Goal: Information Seeking & Learning: Compare options

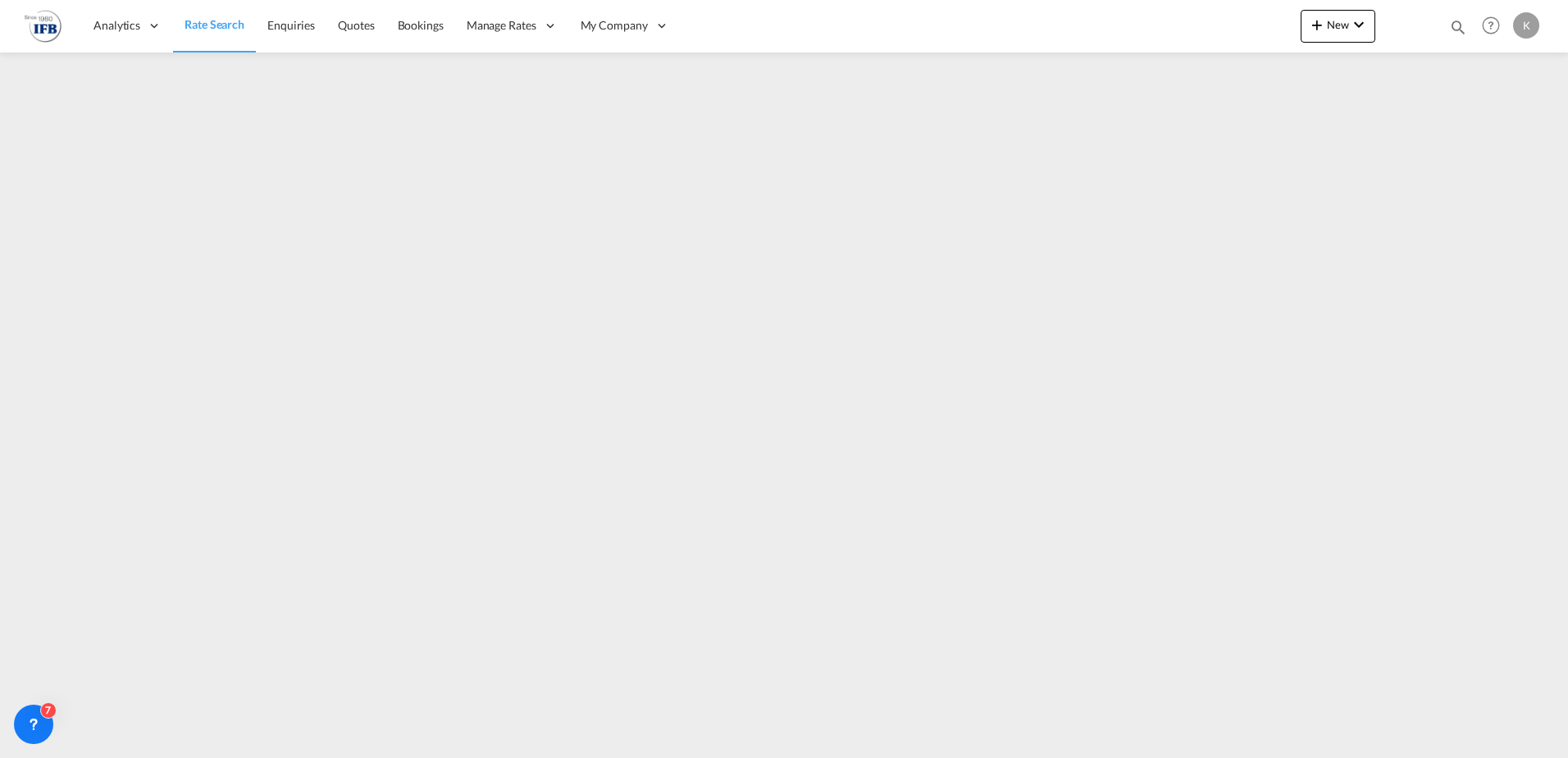
click at [200, 26] on span "Rate Search" at bounding box center [214, 24] width 60 height 14
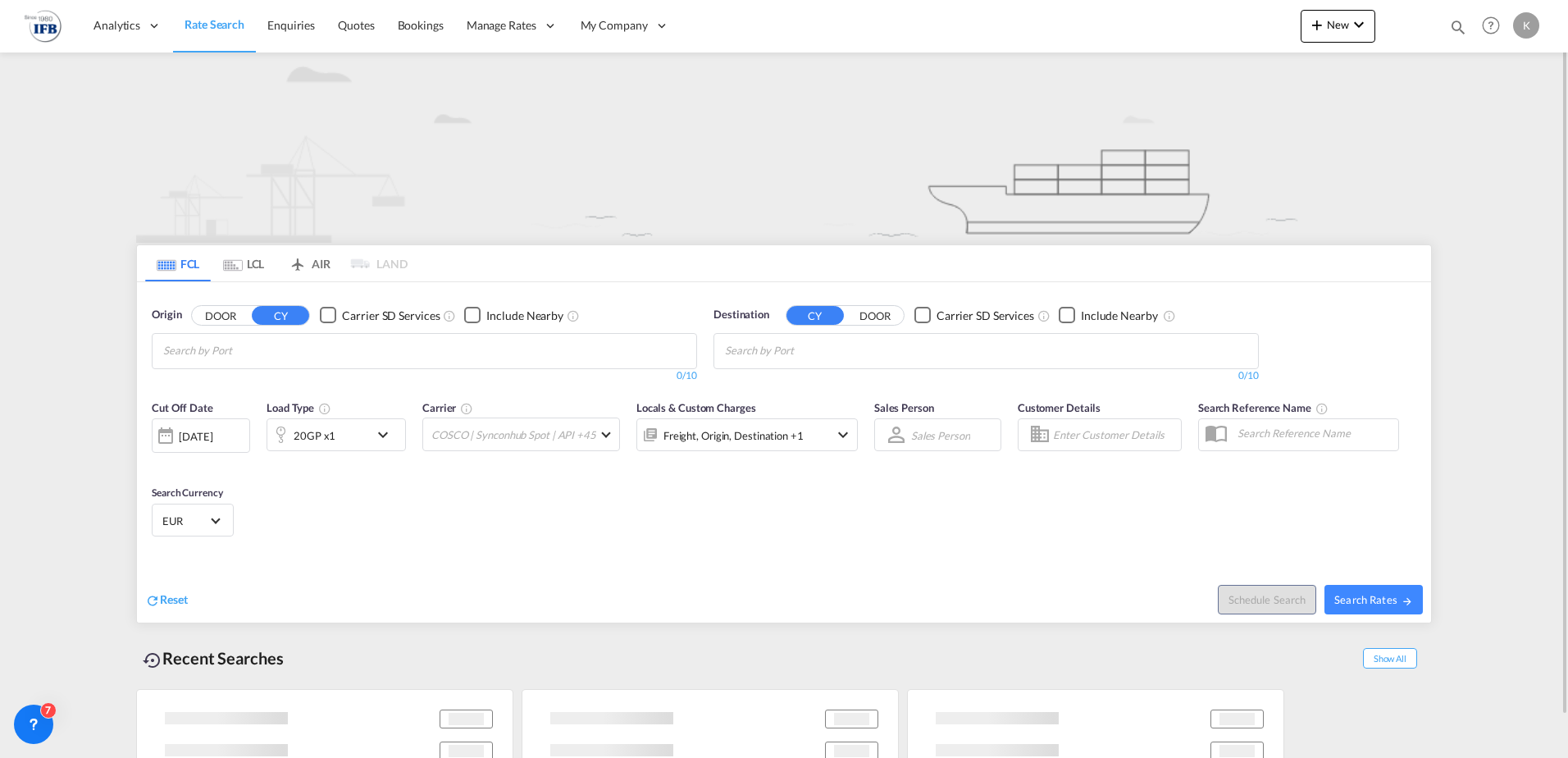
click at [245, 269] on md-tab-item "LCL" at bounding box center [243, 263] width 66 height 36
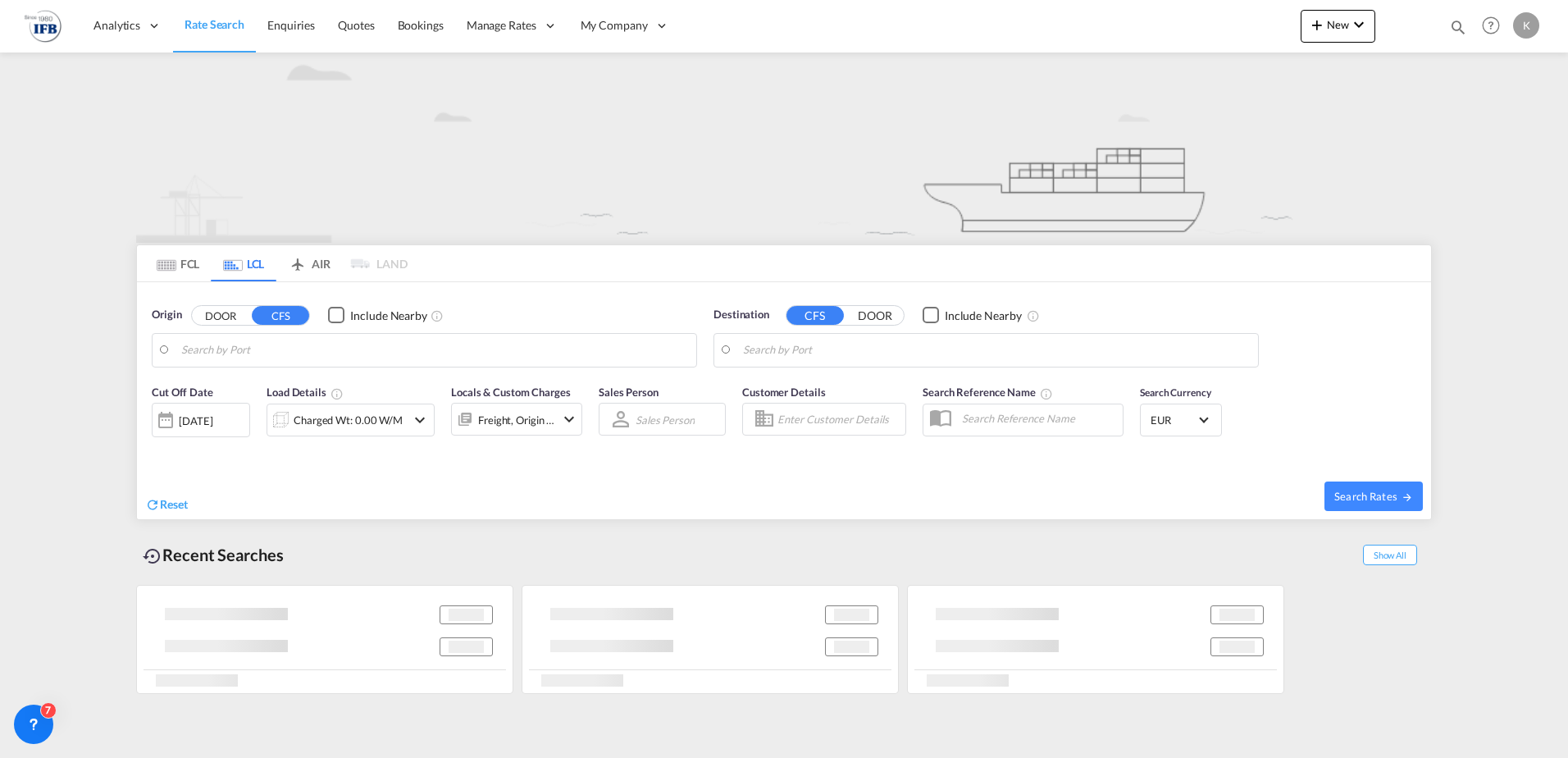
type input "[GEOGRAPHIC_DATA], BEANR"
type input "Lanzarote, ESACE"
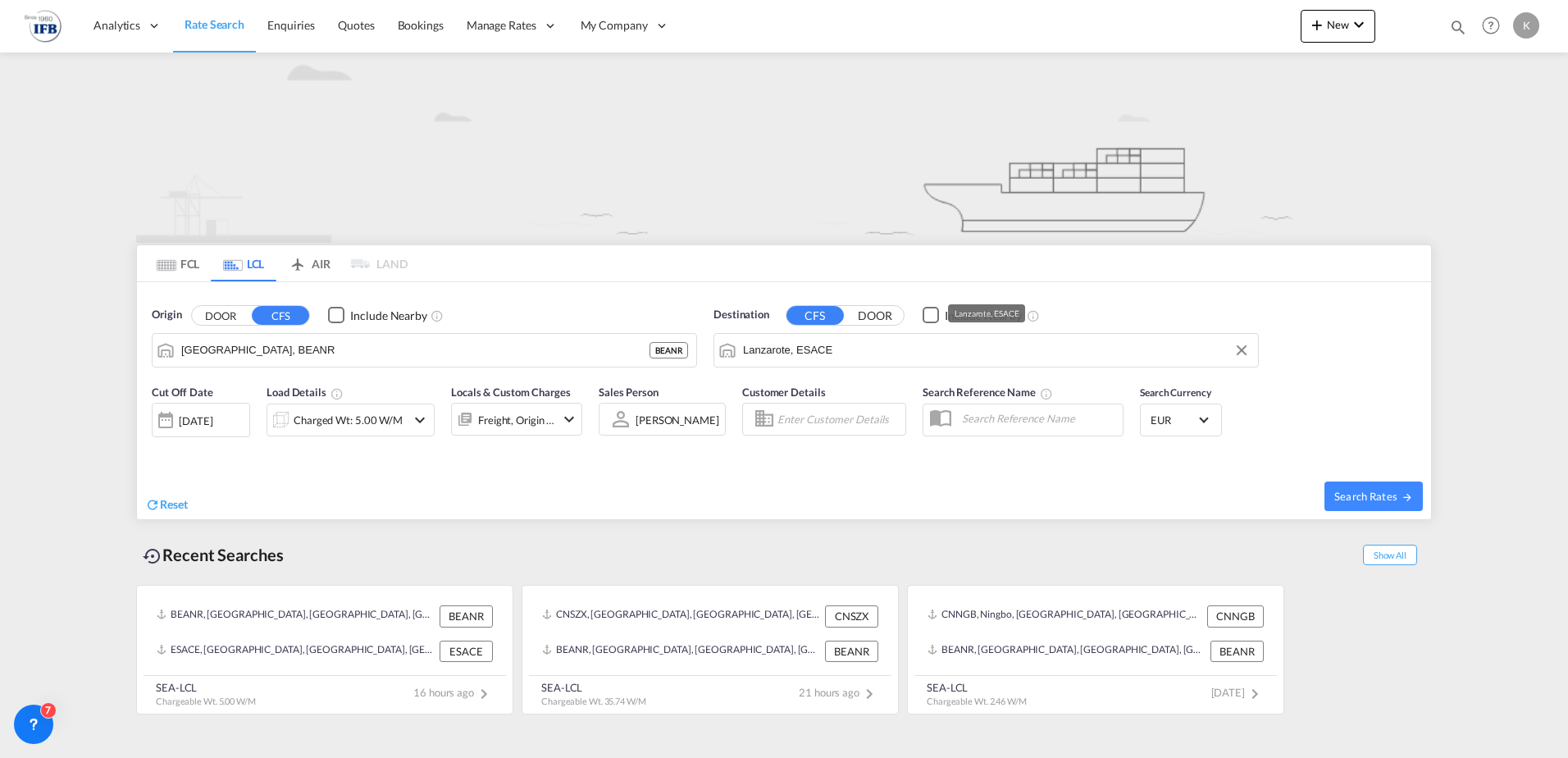
click at [804, 347] on input "Lanzarote, ESACE" at bounding box center [996, 350] width 507 height 25
click at [467, 342] on input "[GEOGRAPHIC_DATA], BEANR" at bounding box center [434, 350] width 507 height 25
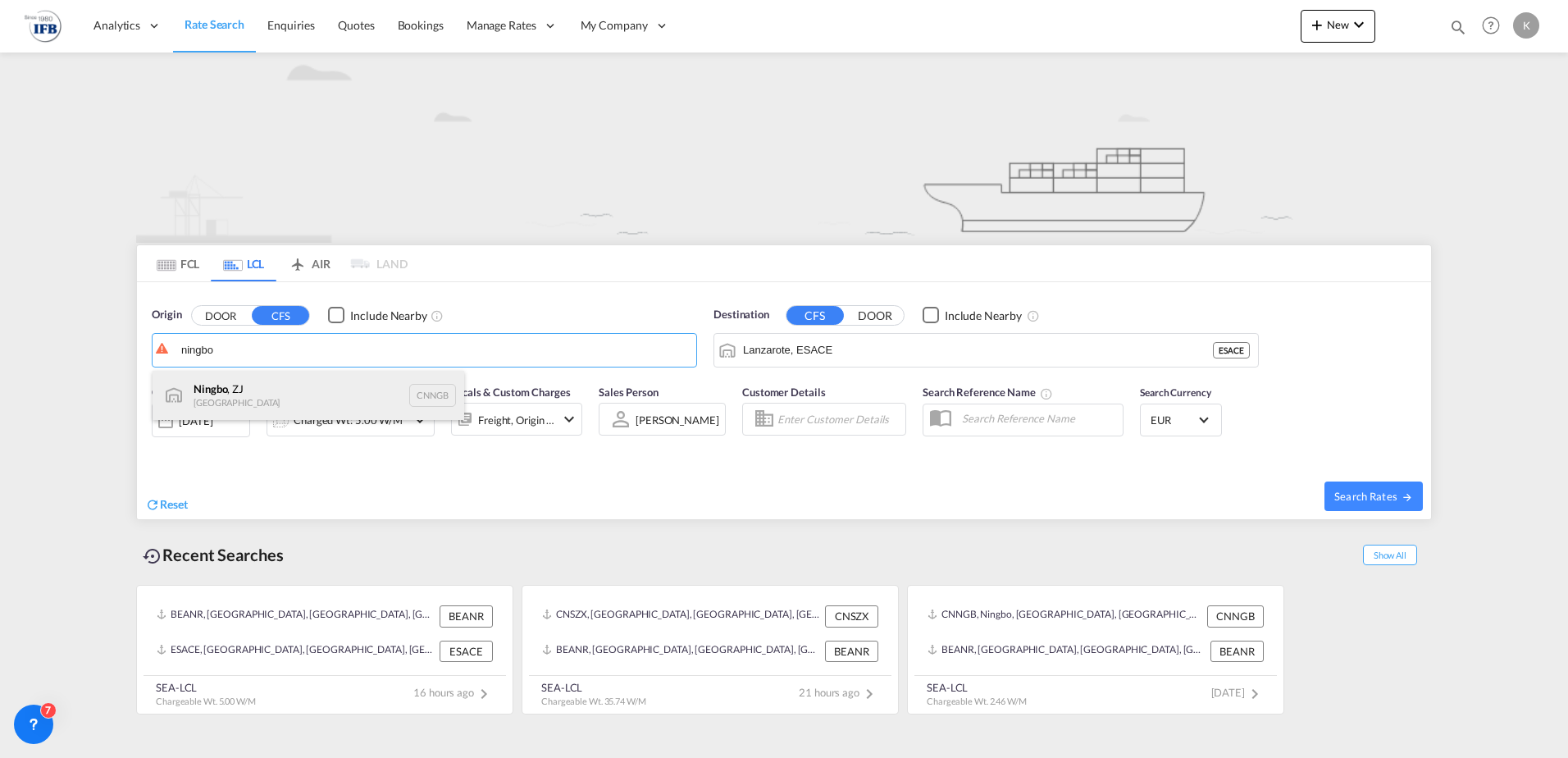
click at [297, 380] on div "Ningbo , ZJ China CNNGB" at bounding box center [308, 394] width 312 height 49
type input "Ningbo, ZJ, CNNGB"
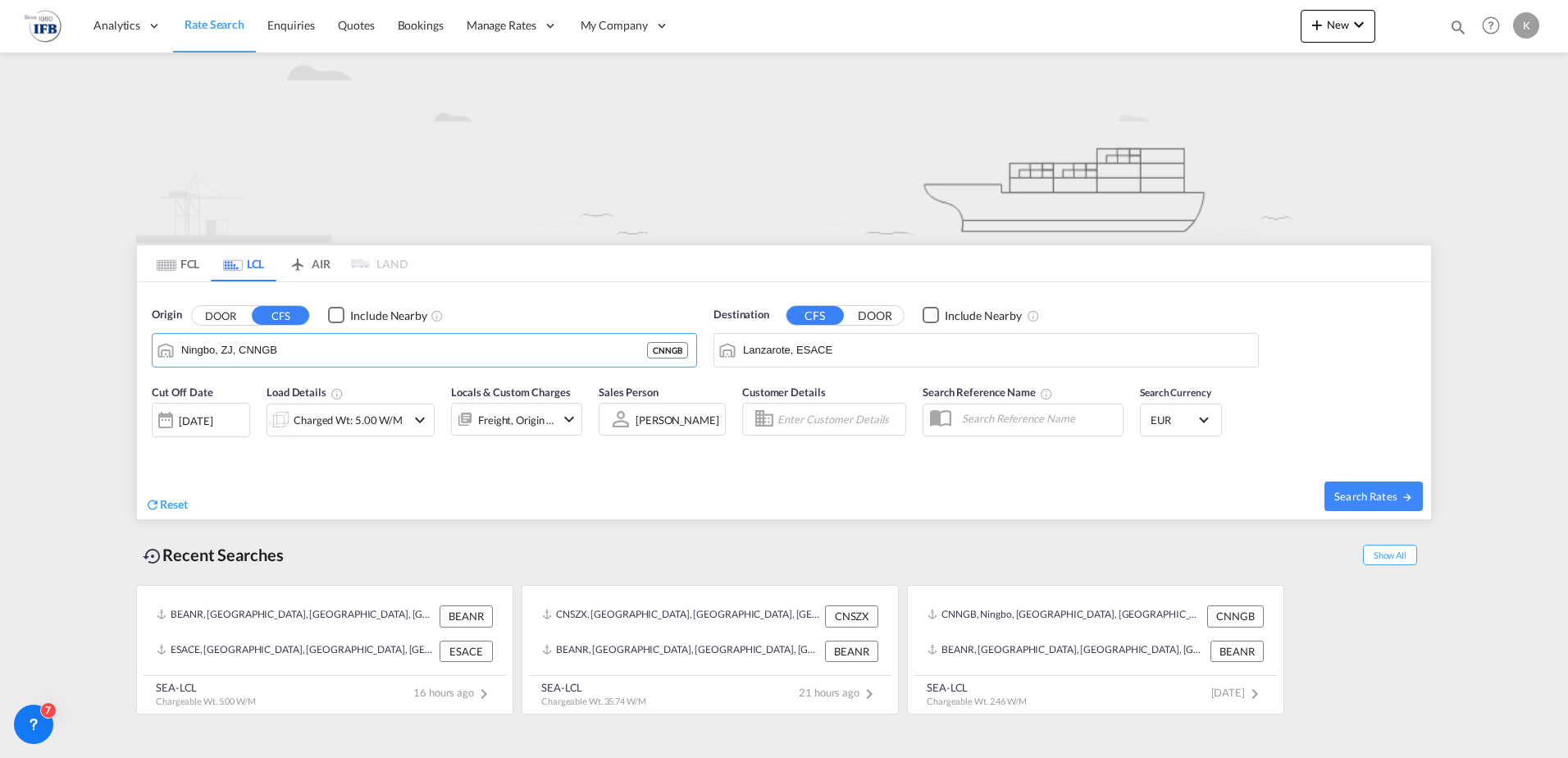
click at [756, 352] on input "Lanzarote, ESACE" at bounding box center [996, 350] width 507 height 25
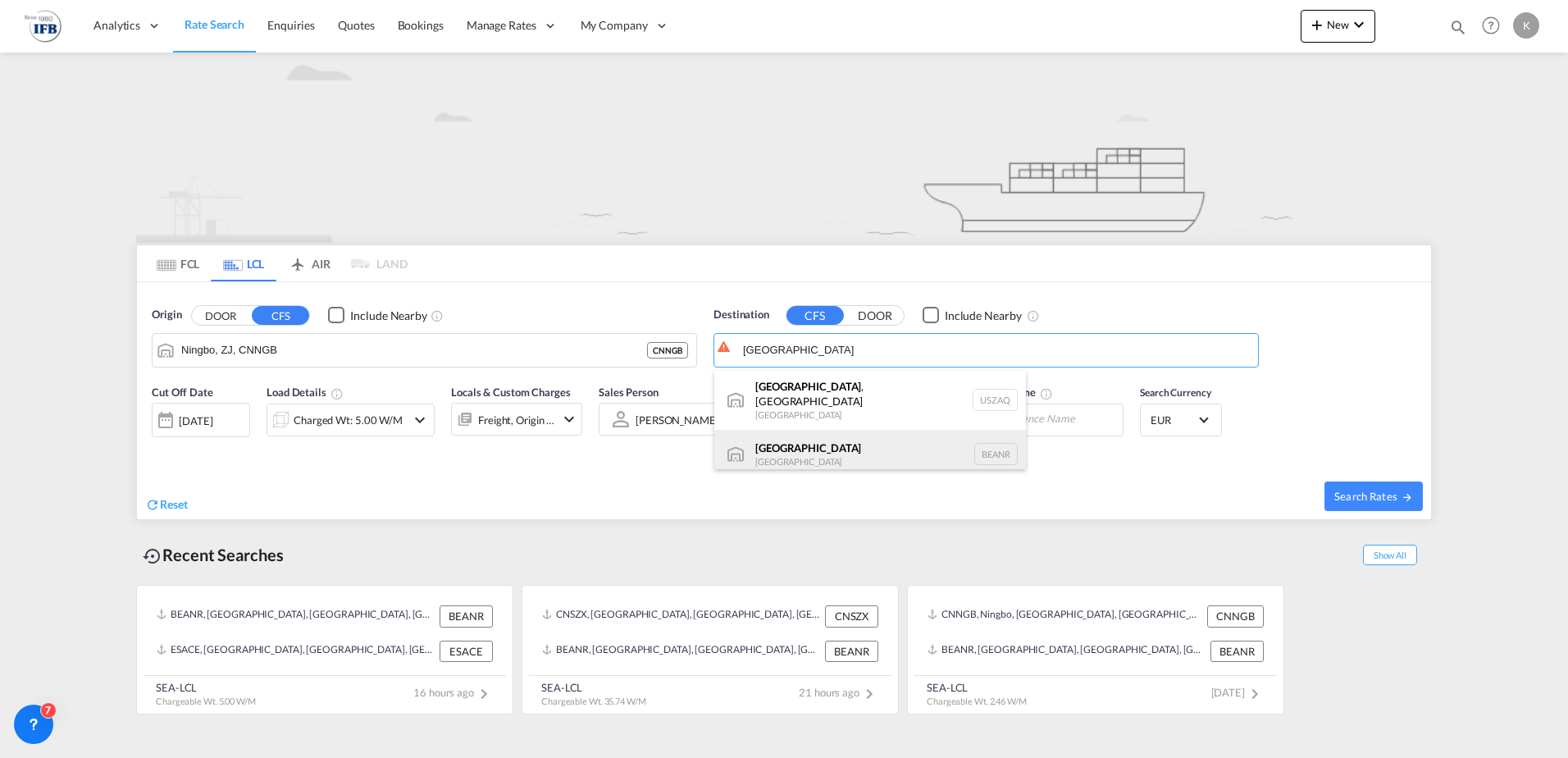
click at [784, 438] on div "[GEOGRAPHIC_DATA] [GEOGRAPHIC_DATA] BEANR" at bounding box center [871, 453] width 312 height 49
type input "[GEOGRAPHIC_DATA], BEANR"
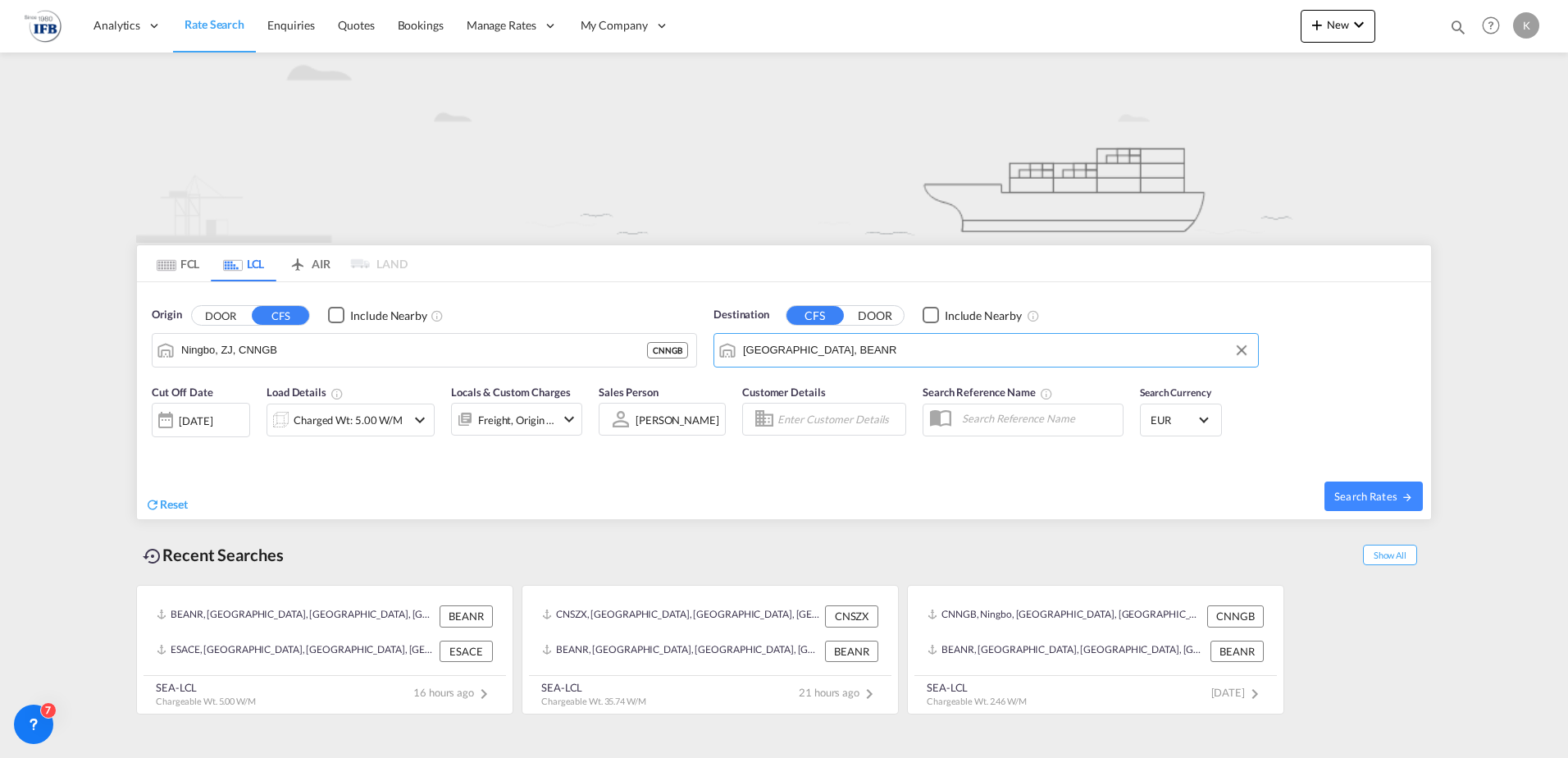
click at [390, 421] on div "Charged Wt: 5.00 W/M" at bounding box center [348, 419] width 109 height 23
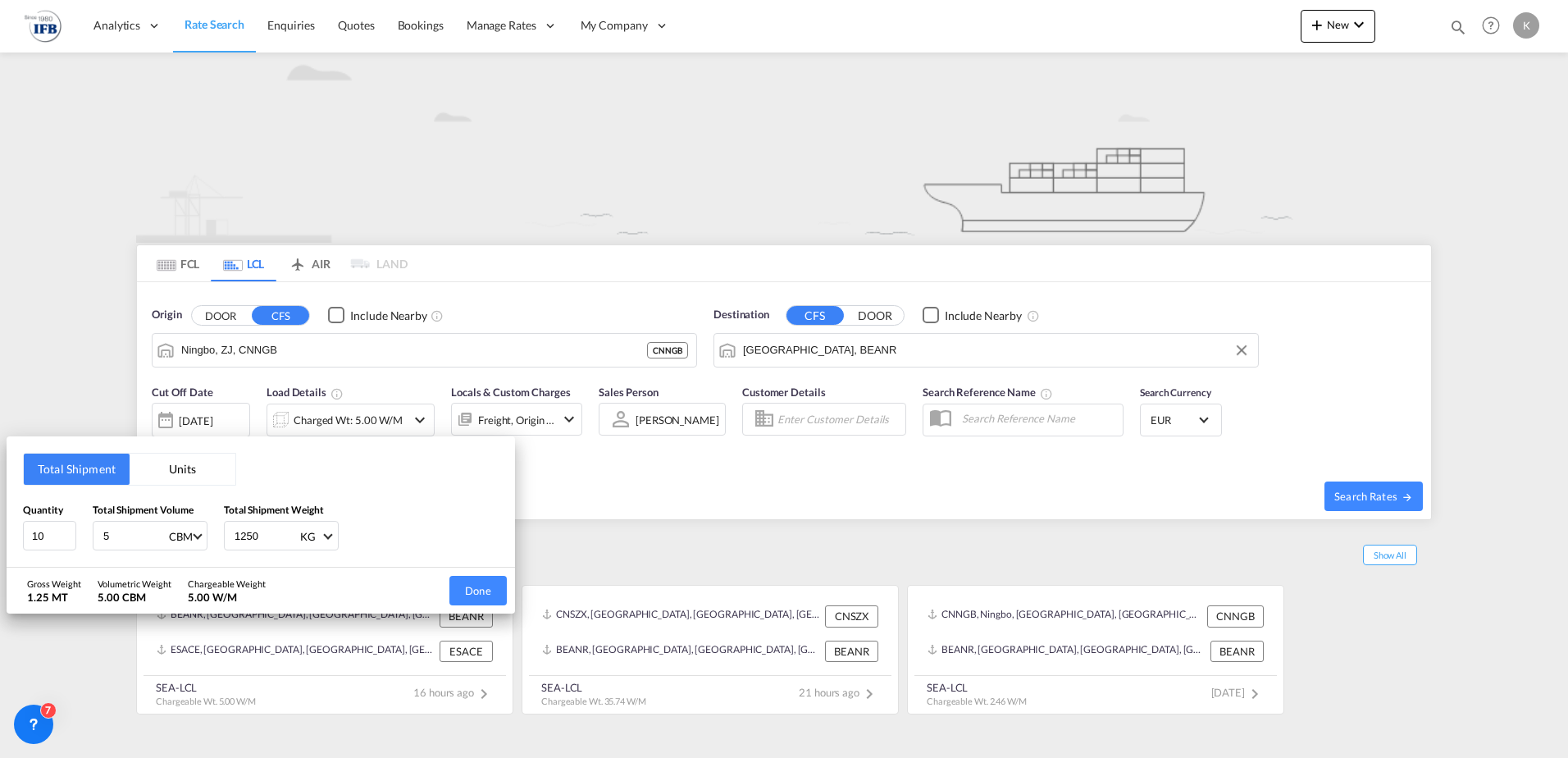
click at [476, 578] on button "Done" at bounding box center [478, 591] width 57 height 30
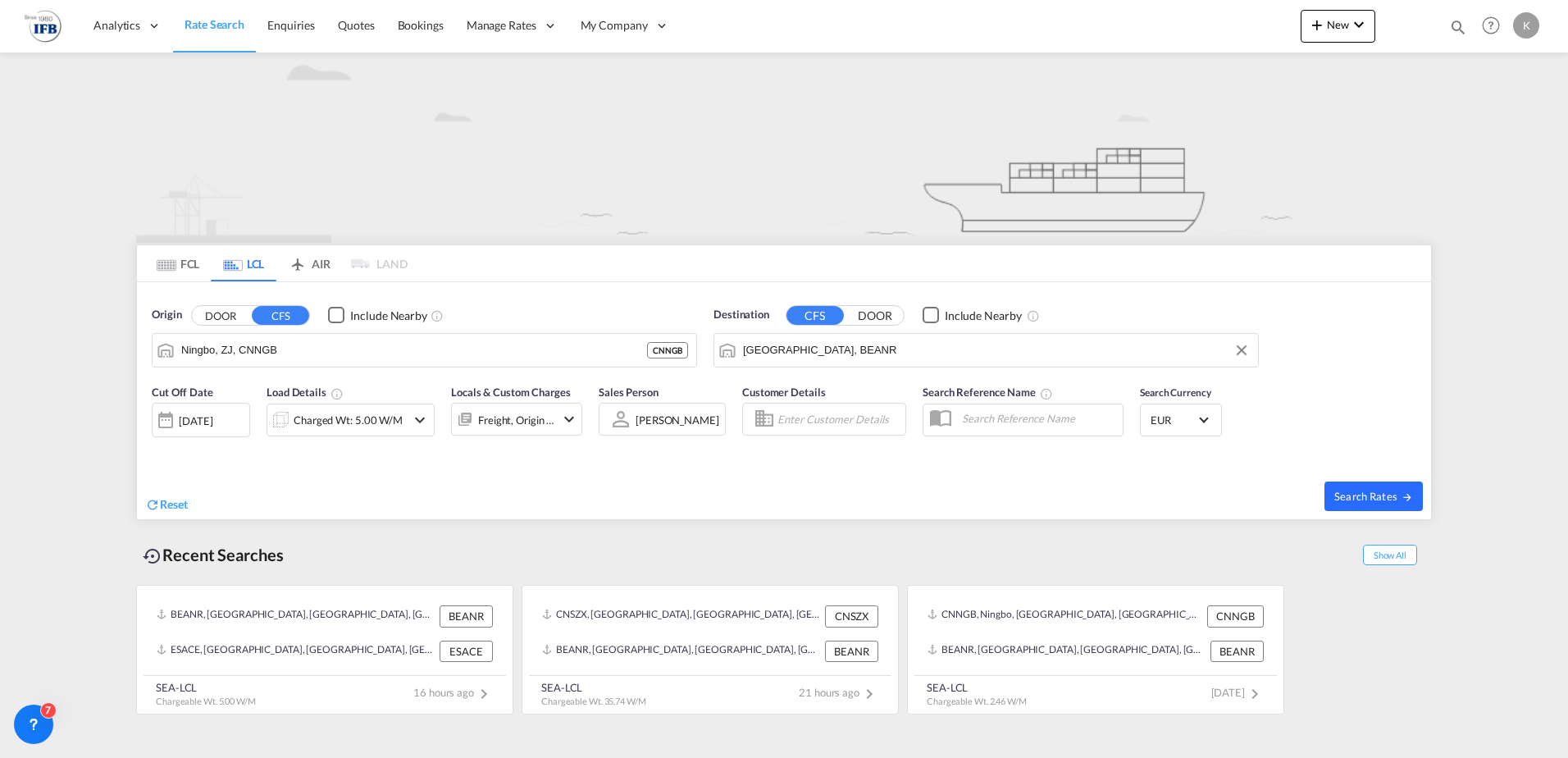
click at [1362, 497] on span "Search Rates" at bounding box center [1373, 496] width 78 height 13
type input "CNNGB to BEANR / [DATE]"
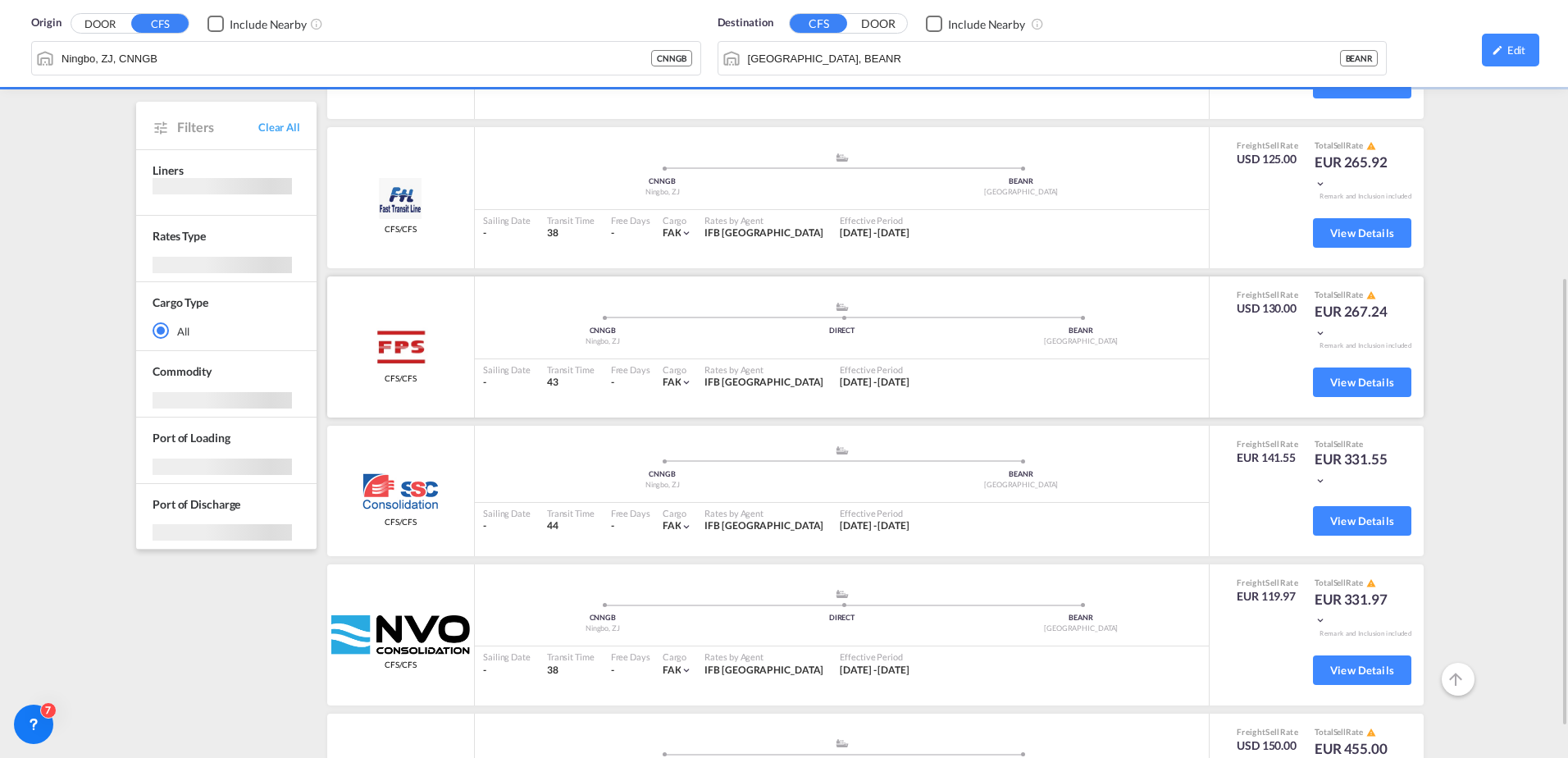
scroll to position [328, 0]
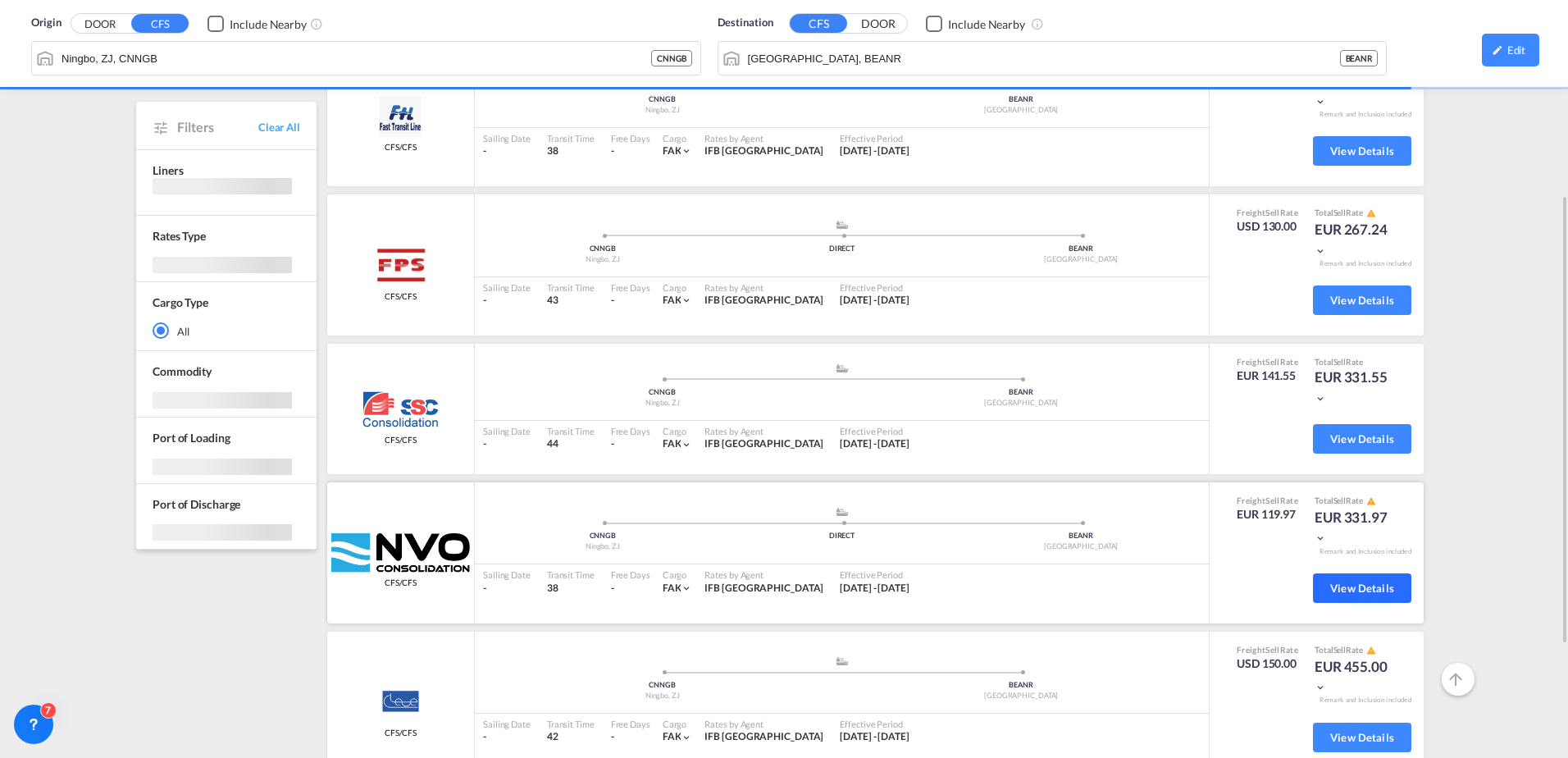
click at [1381, 575] on button "View Details" at bounding box center [1362, 588] width 99 height 30
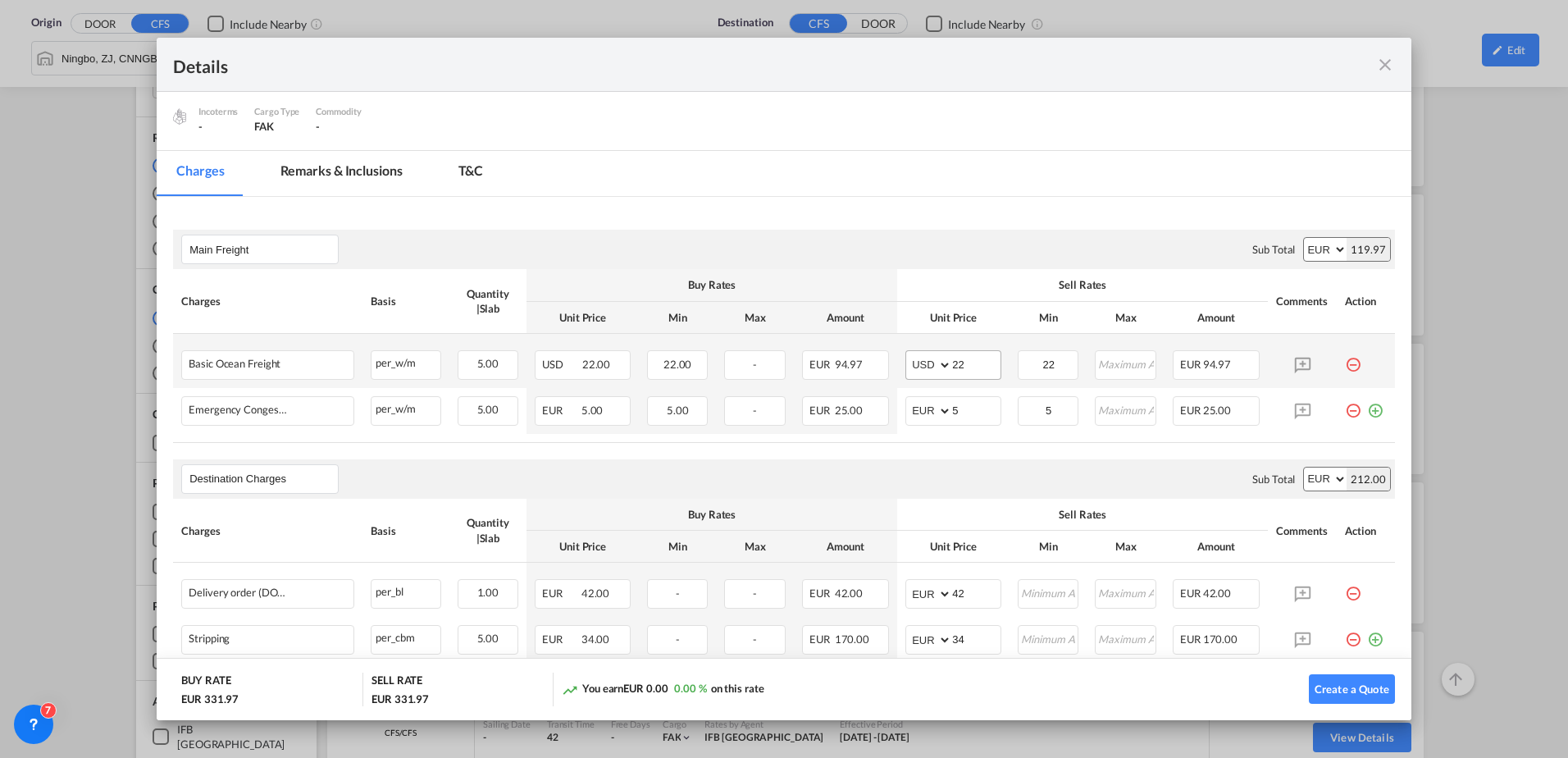
scroll to position [273, 0]
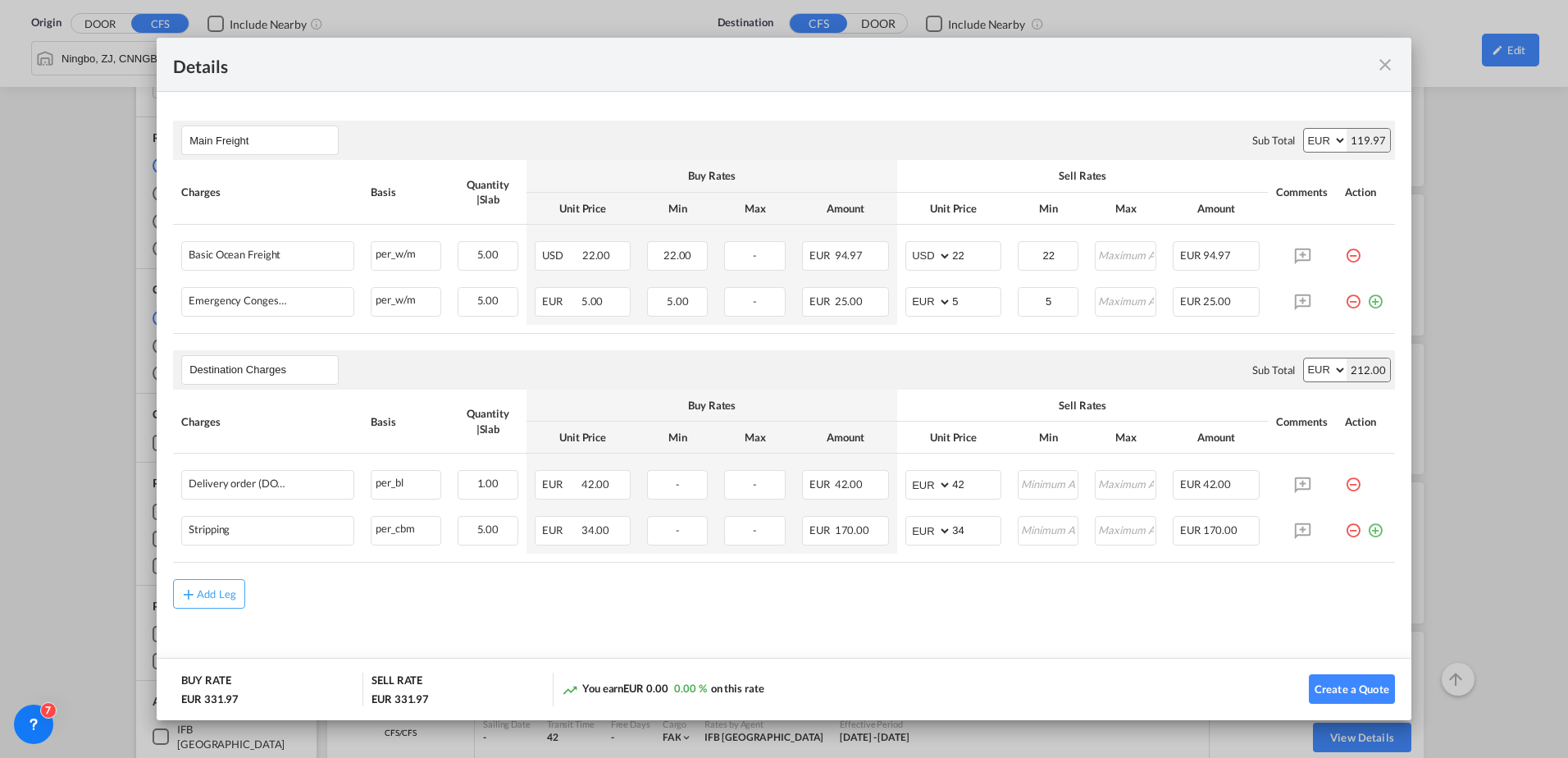
click at [1509, 213] on div "Details Port of [GEOGRAPHIC_DATA] CNNGB/Ningbo, ZJ T/S DIRECT Liner/Carrier NVO…" at bounding box center [784, 379] width 1568 height 758
click at [1379, 66] on md-icon "icon-close fg-AAA8AD m-0 cursor" at bounding box center [1385, 65] width 19 height 19
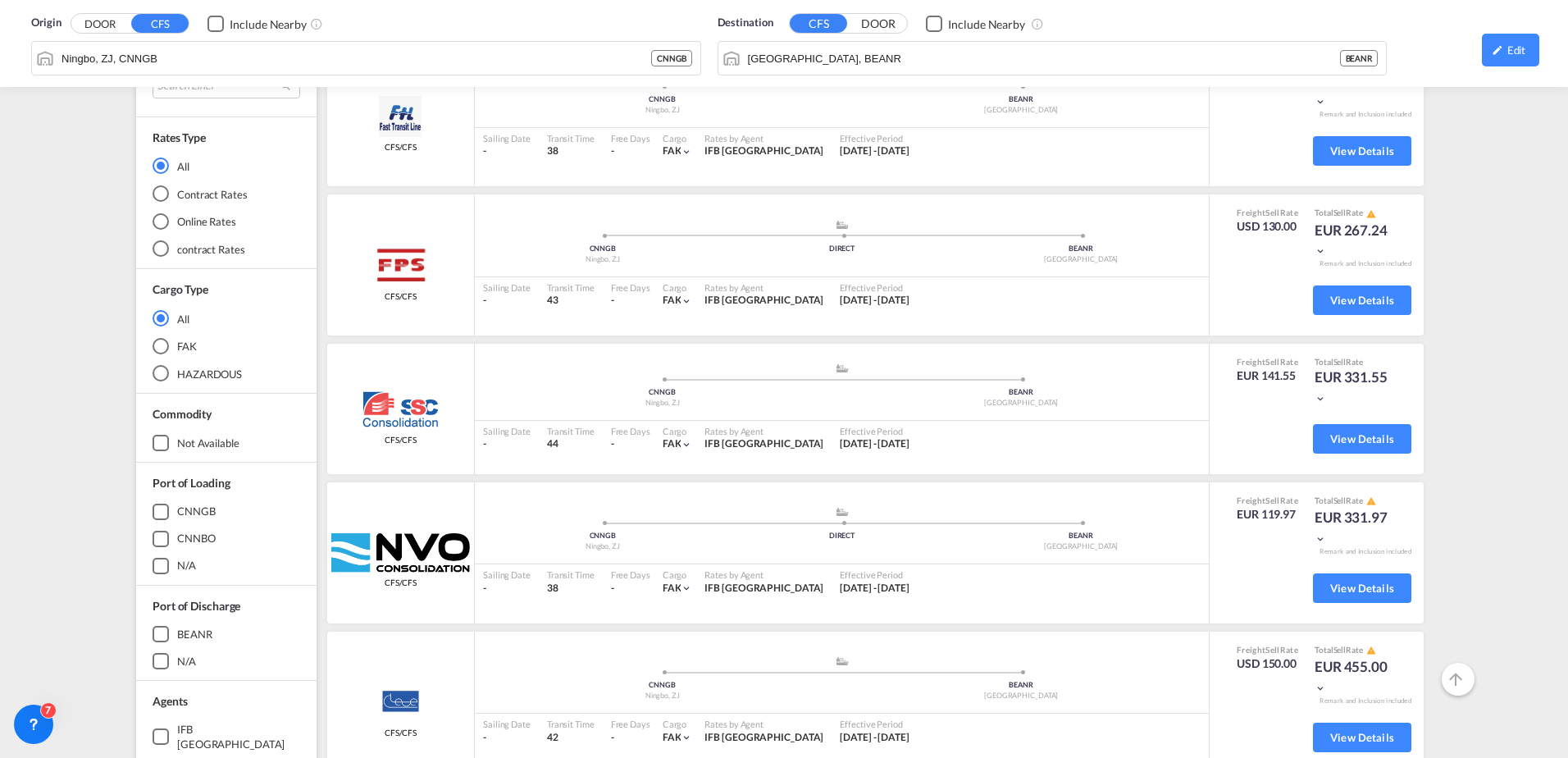
scroll to position [0, 0]
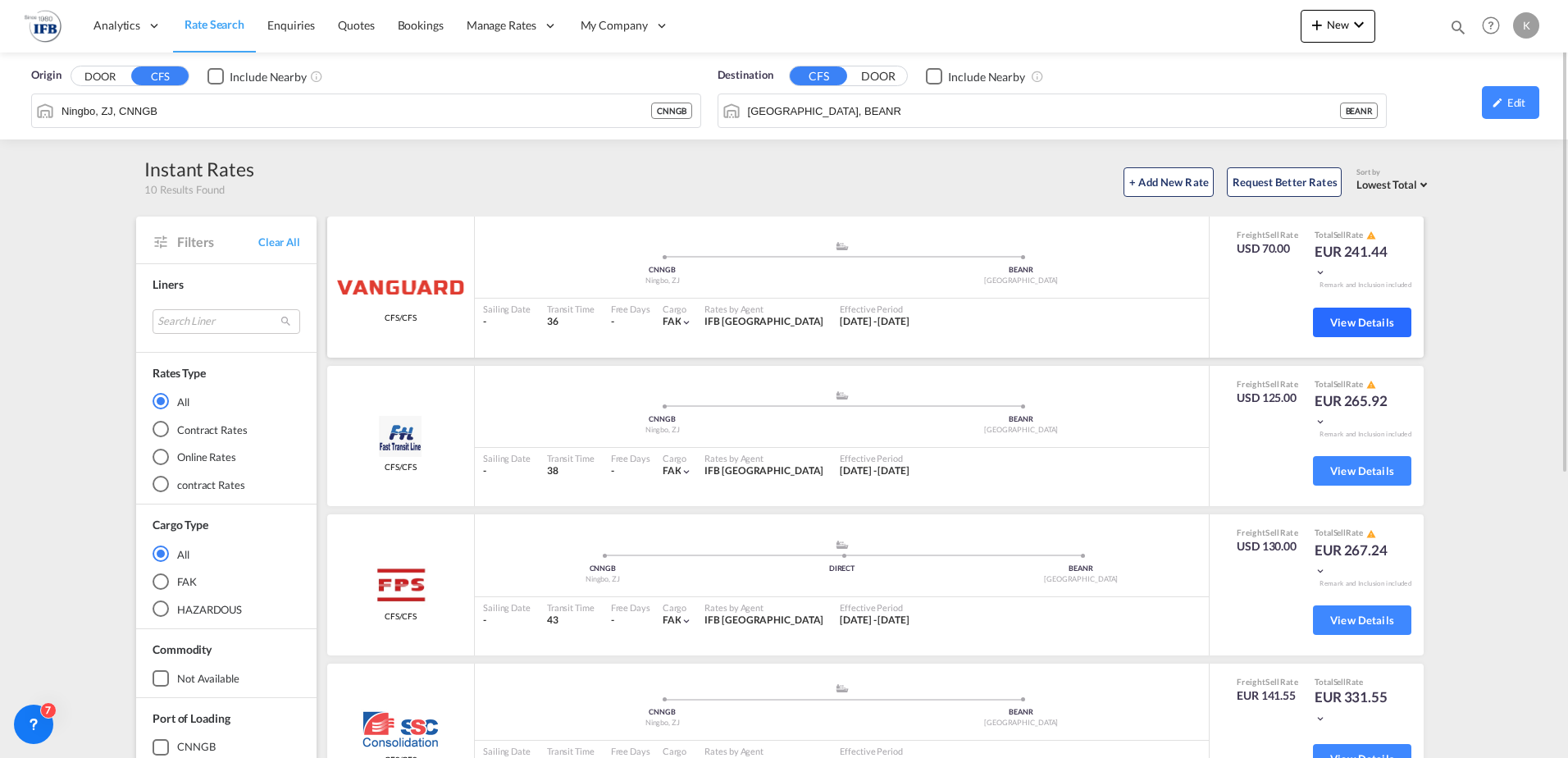
click at [1373, 316] on span "View Details" at bounding box center [1362, 322] width 64 height 13
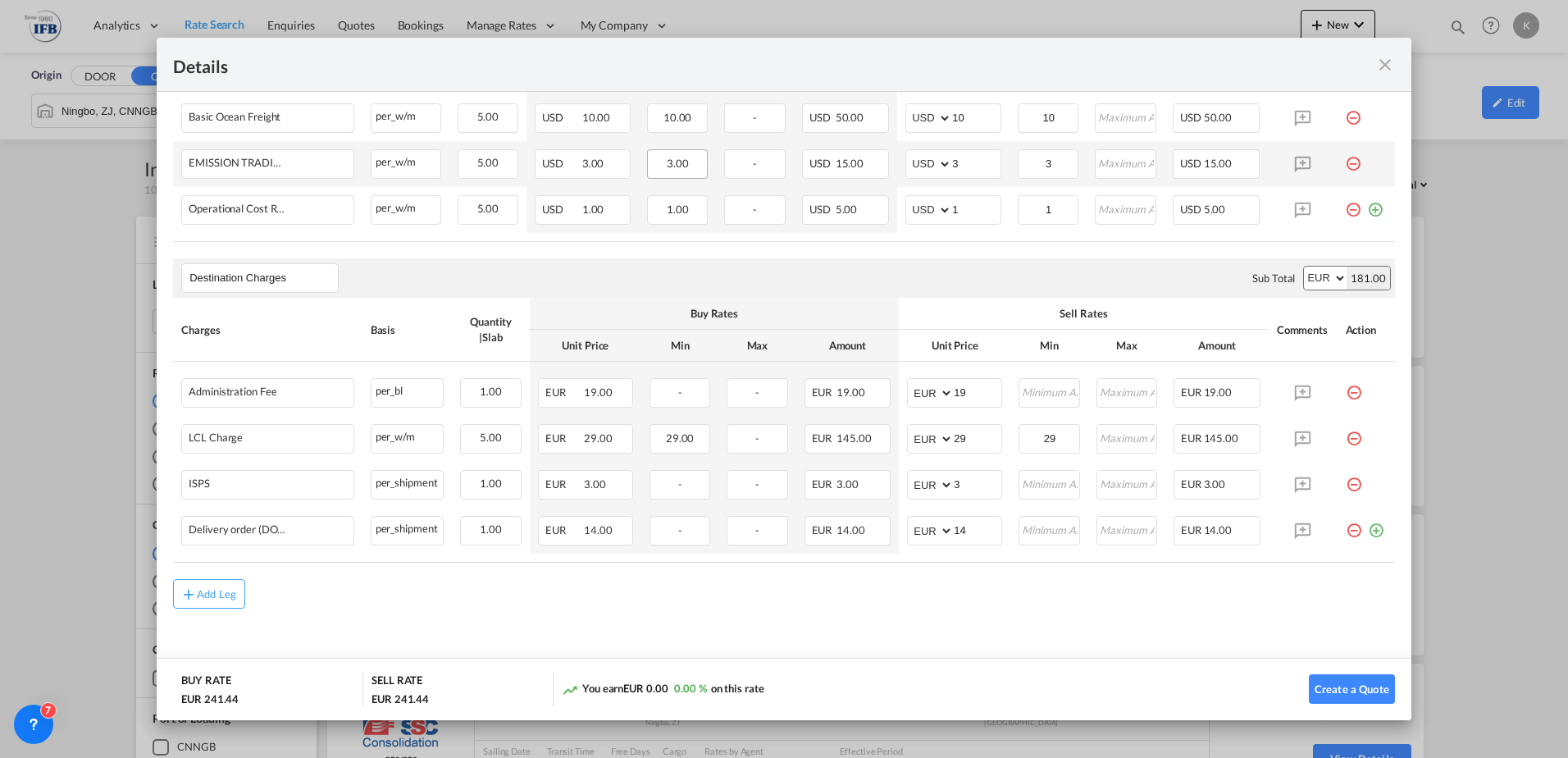
scroll to position [247, 0]
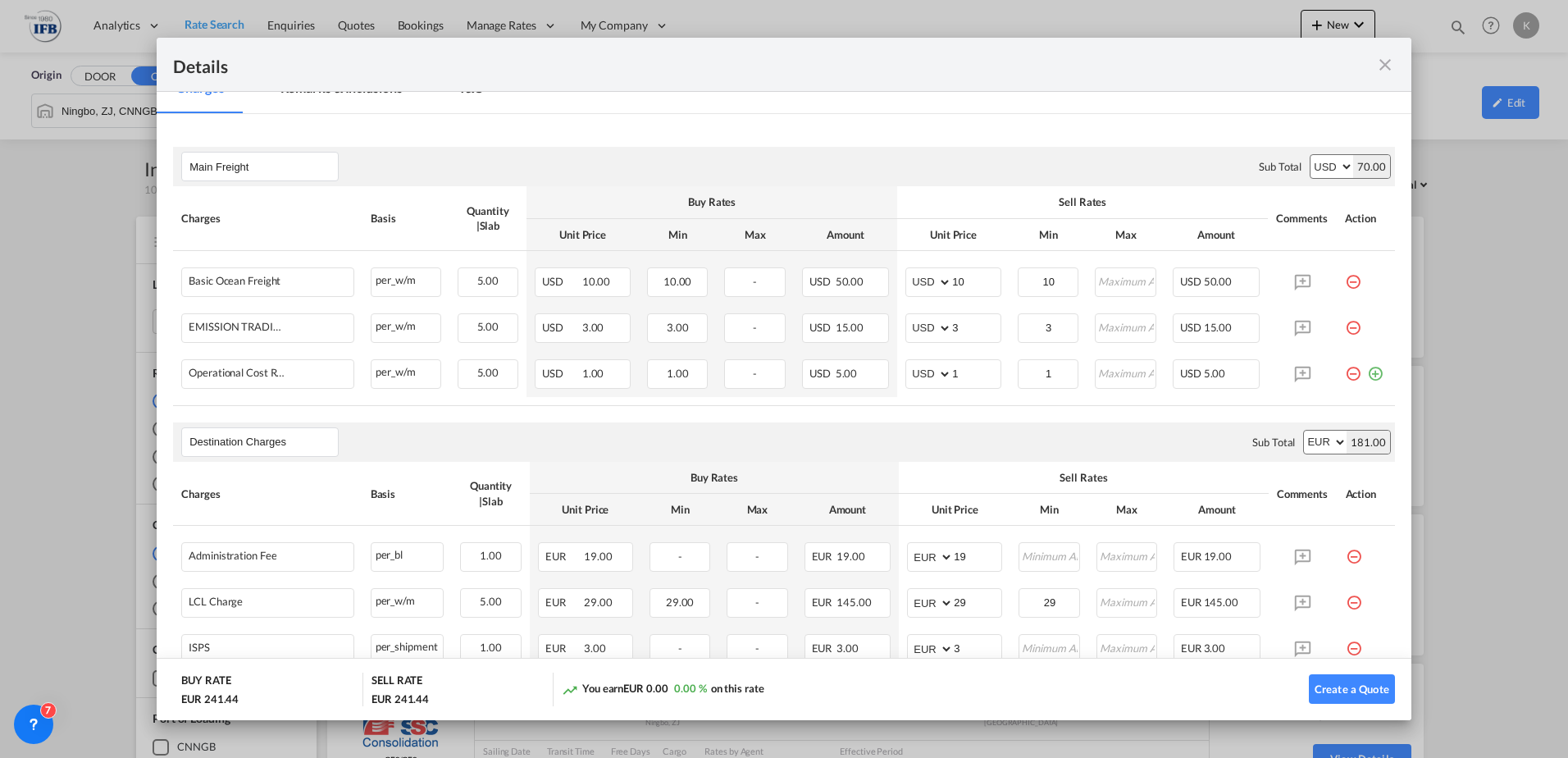
click at [1388, 63] on md-icon "icon-close fg-AAA8AD m-0 cursor" at bounding box center [1385, 65] width 19 height 19
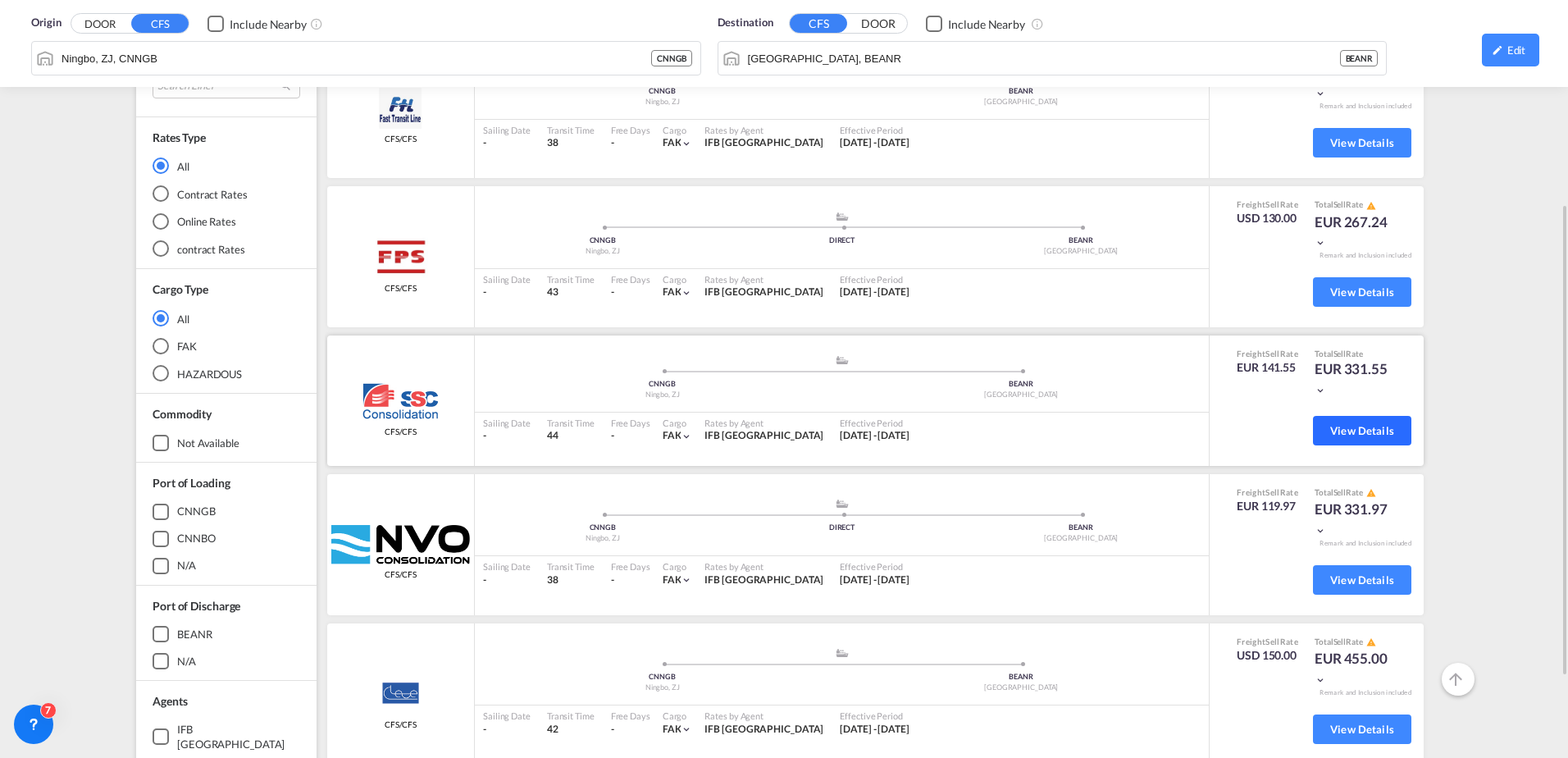
scroll to position [246, 0]
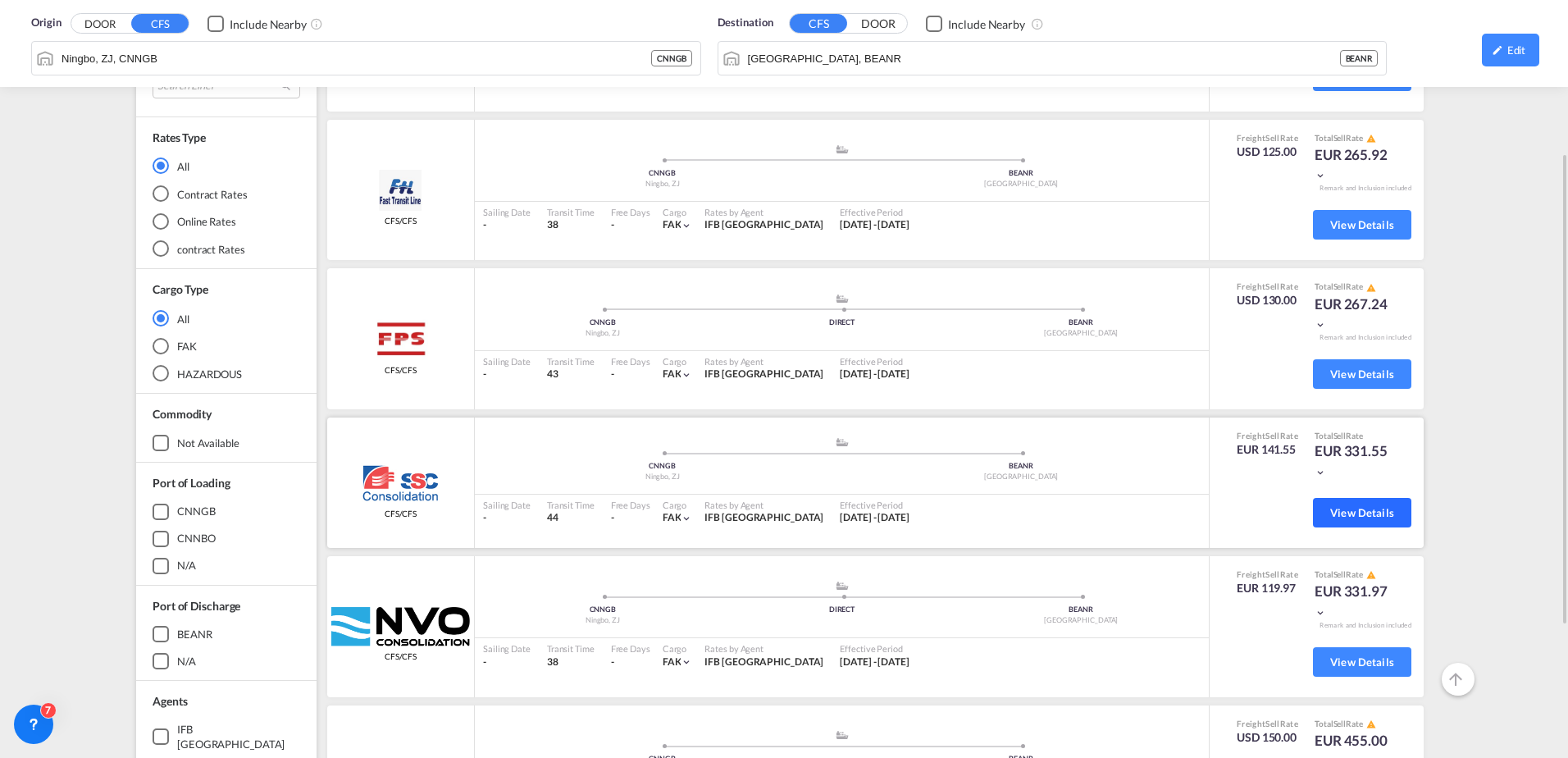
click at [1331, 510] on span "View Details" at bounding box center [1362, 512] width 64 height 13
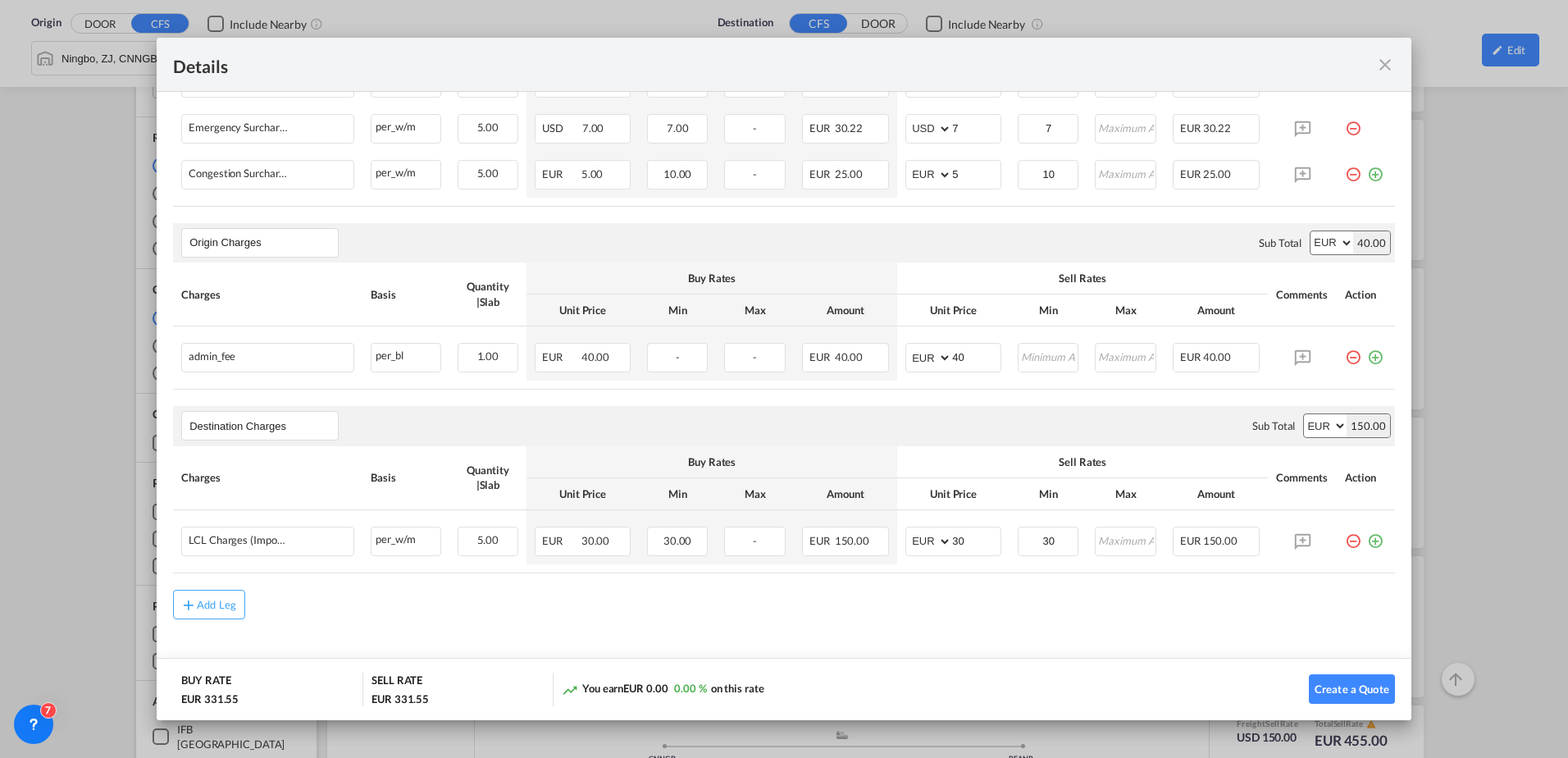
scroll to position [502, 0]
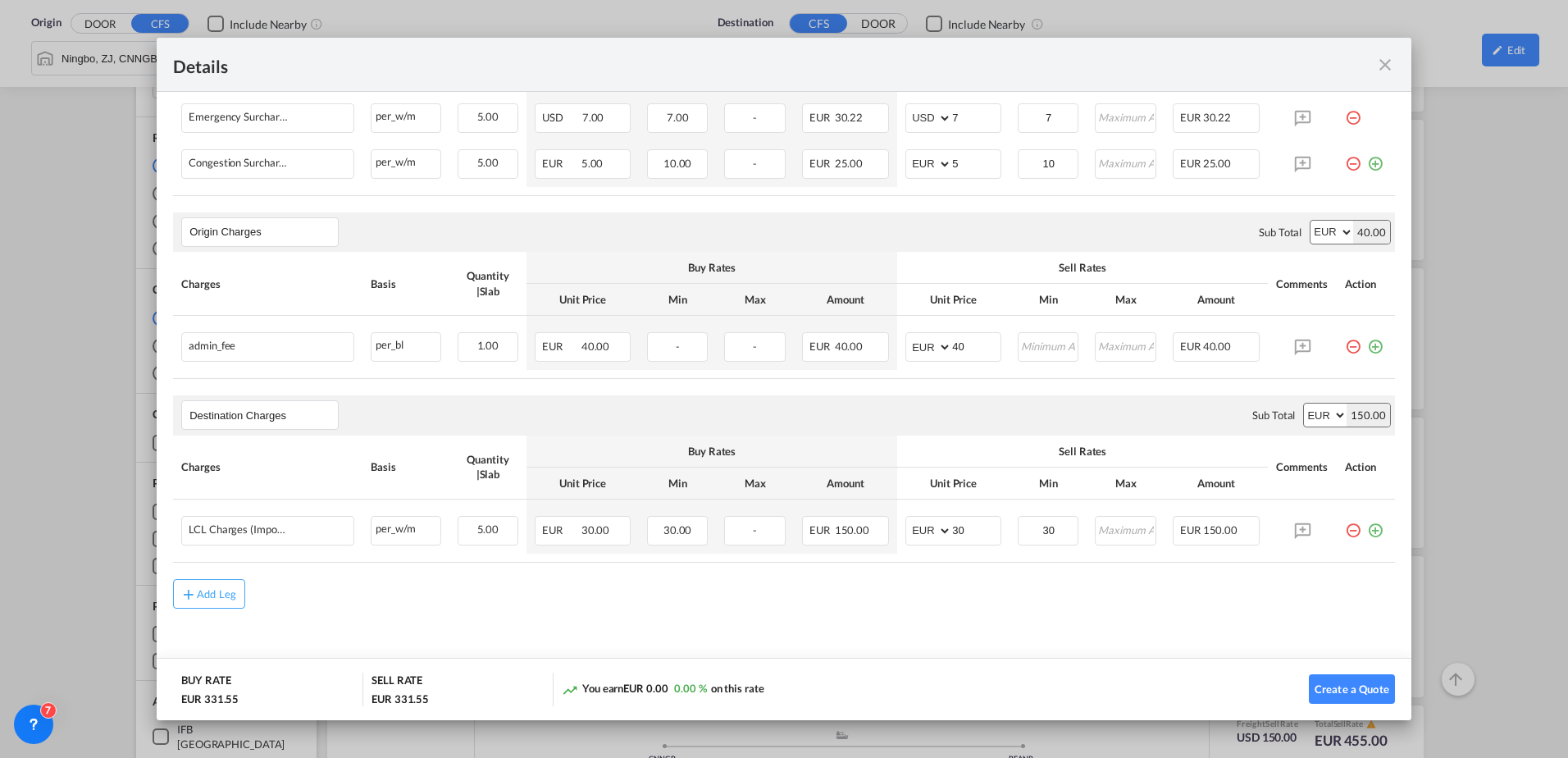
click at [1386, 62] on md-icon "icon-close fg-AAA8AD m-0 cursor" at bounding box center [1385, 65] width 19 height 19
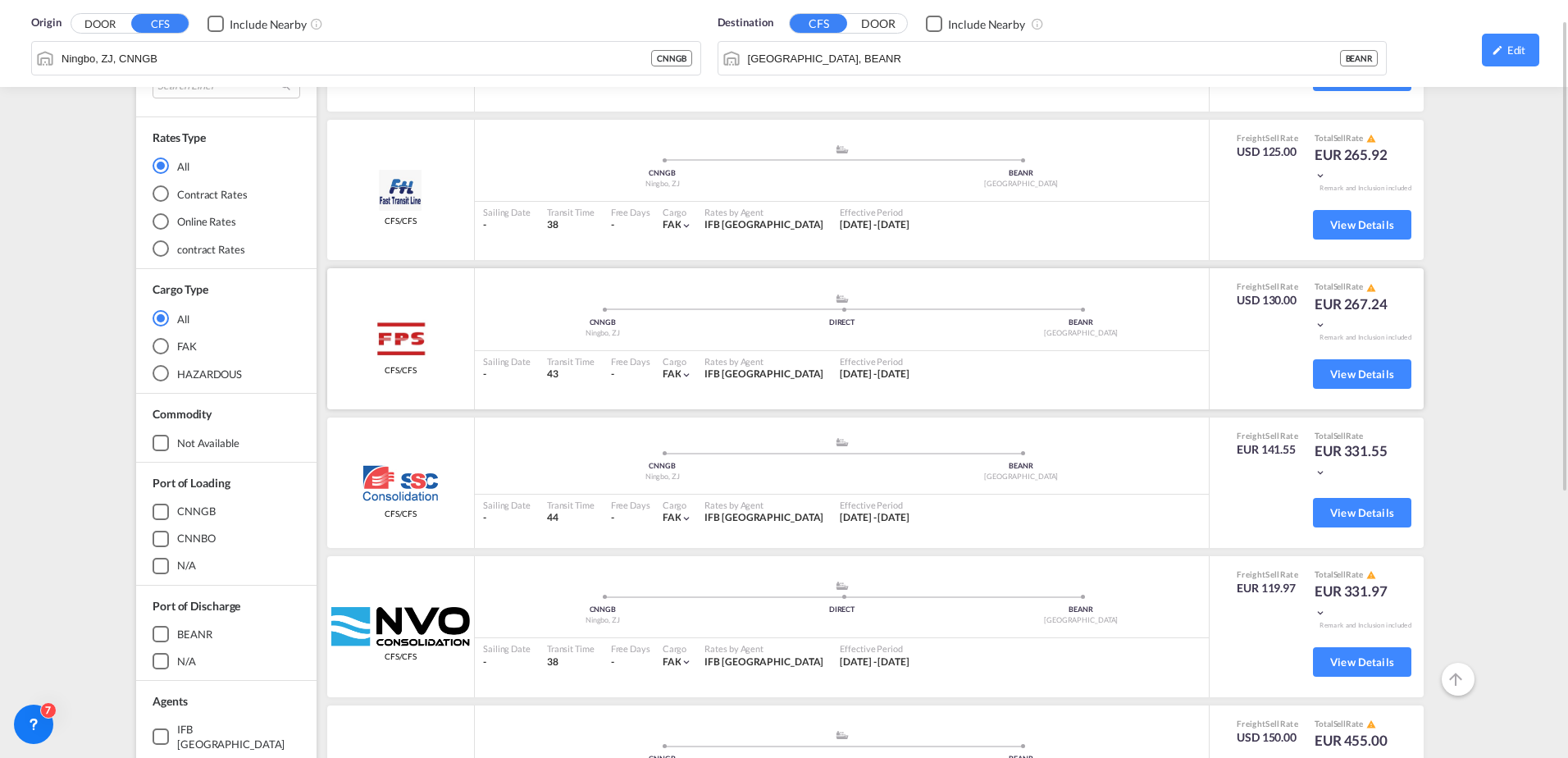
scroll to position [164, 0]
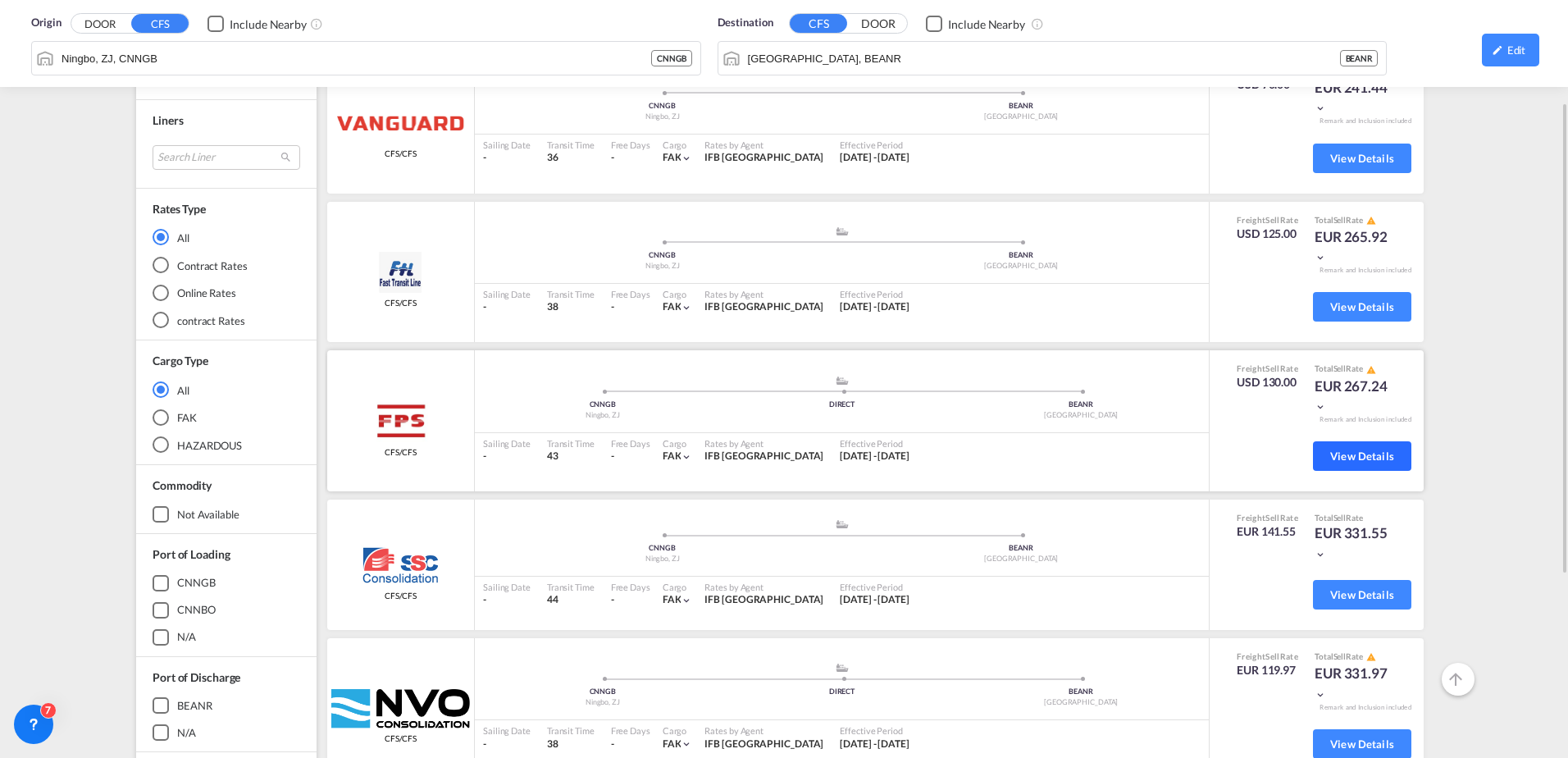
click at [1332, 450] on span "View Details" at bounding box center [1362, 456] width 64 height 13
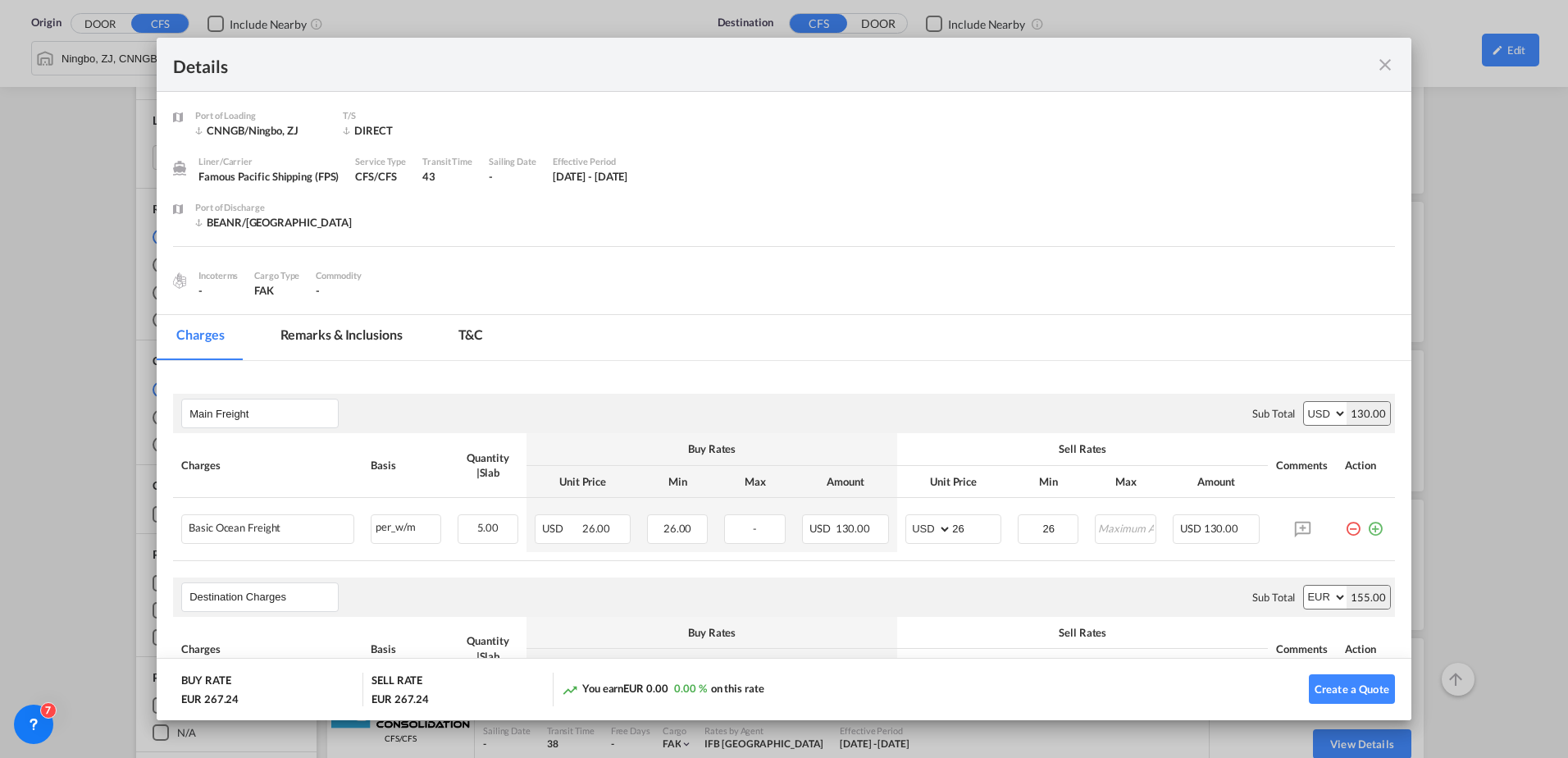
scroll to position [181, 0]
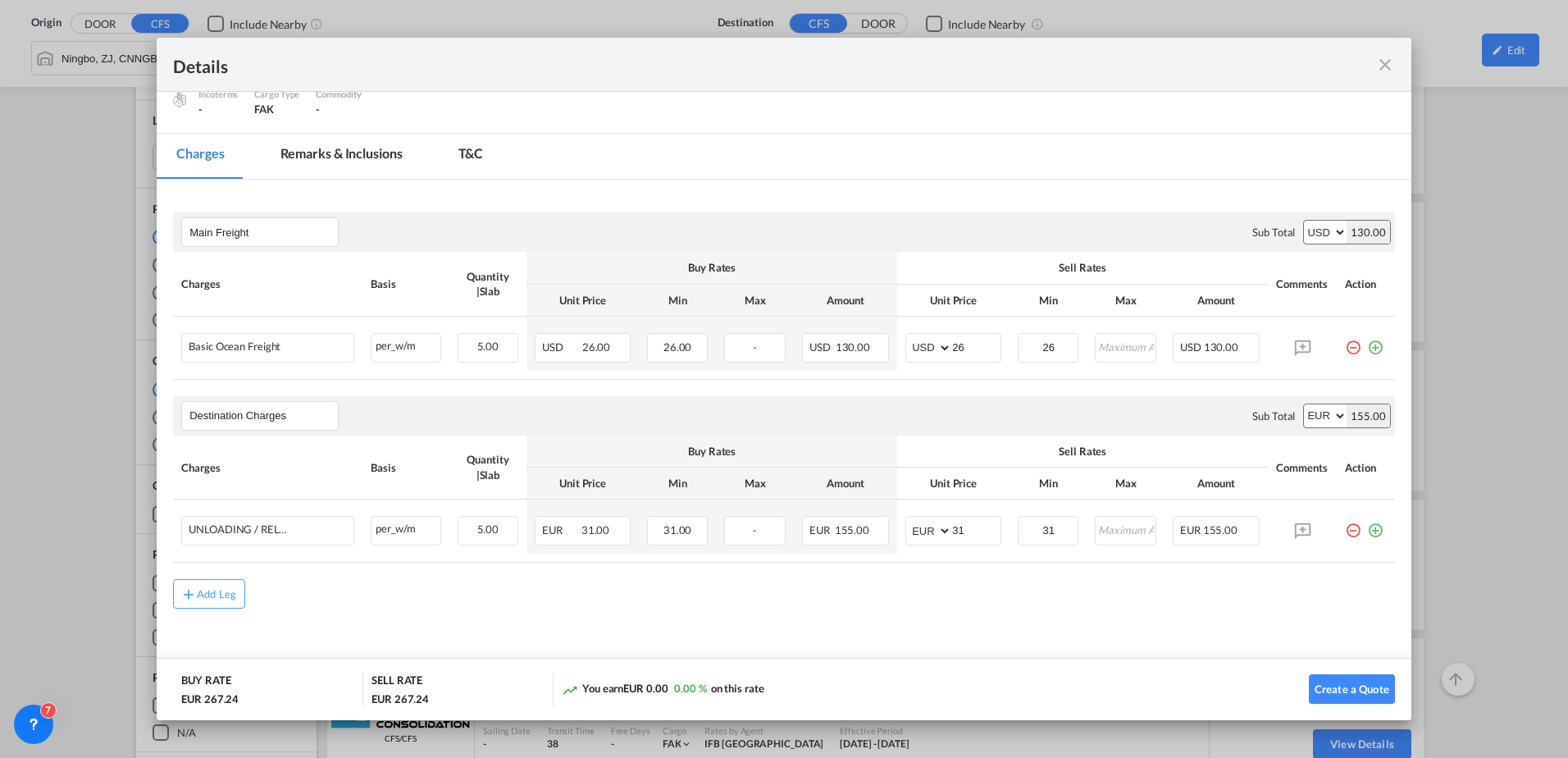
click at [1388, 62] on md-icon "icon-close fg-AAA8AD m-0 cursor" at bounding box center [1385, 65] width 19 height 19
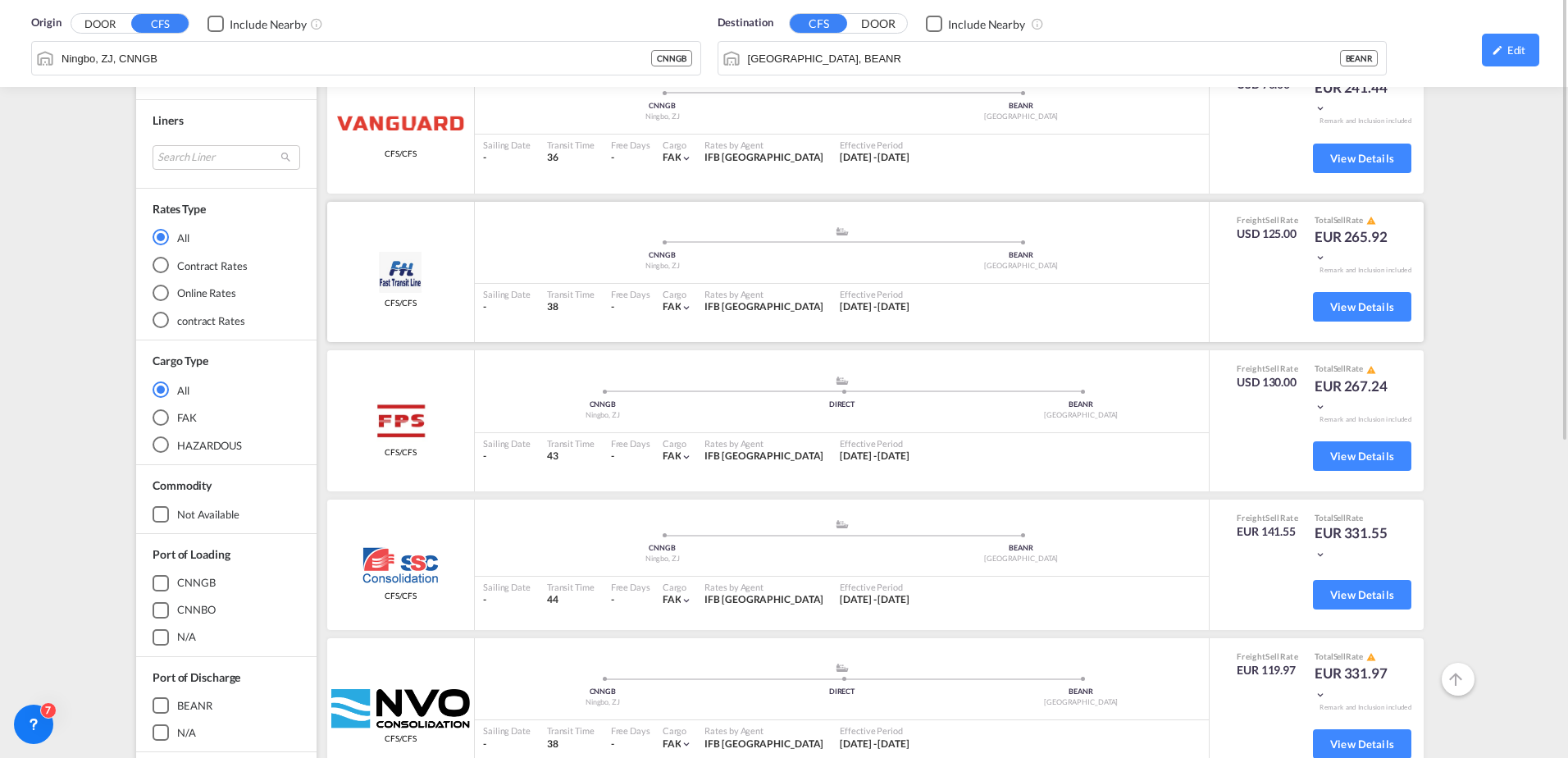
scroll to position [82, 0]
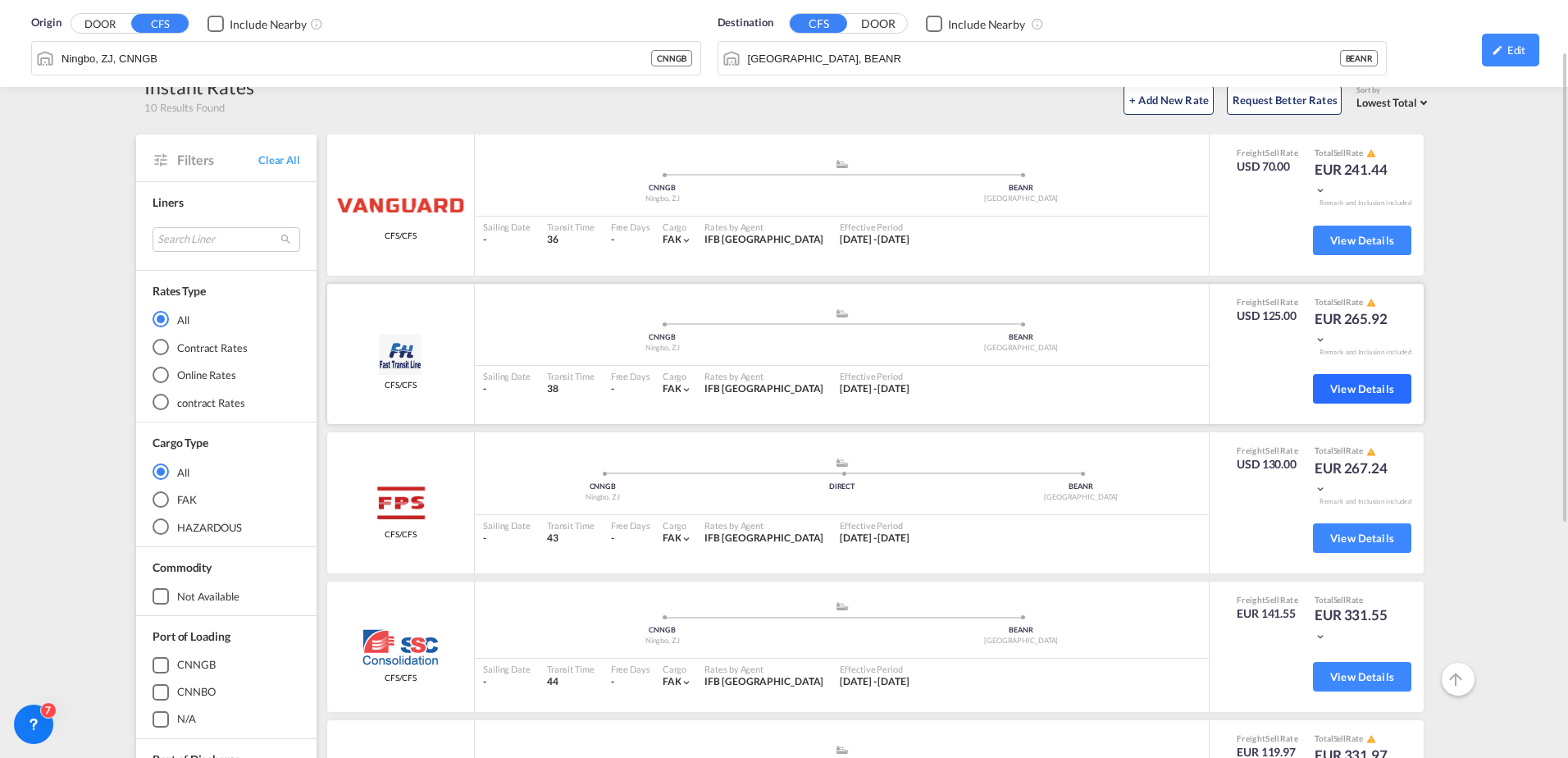
click at [1346, 387] on span "View Details" at bounding box center [1362, 389] width 64 height 13
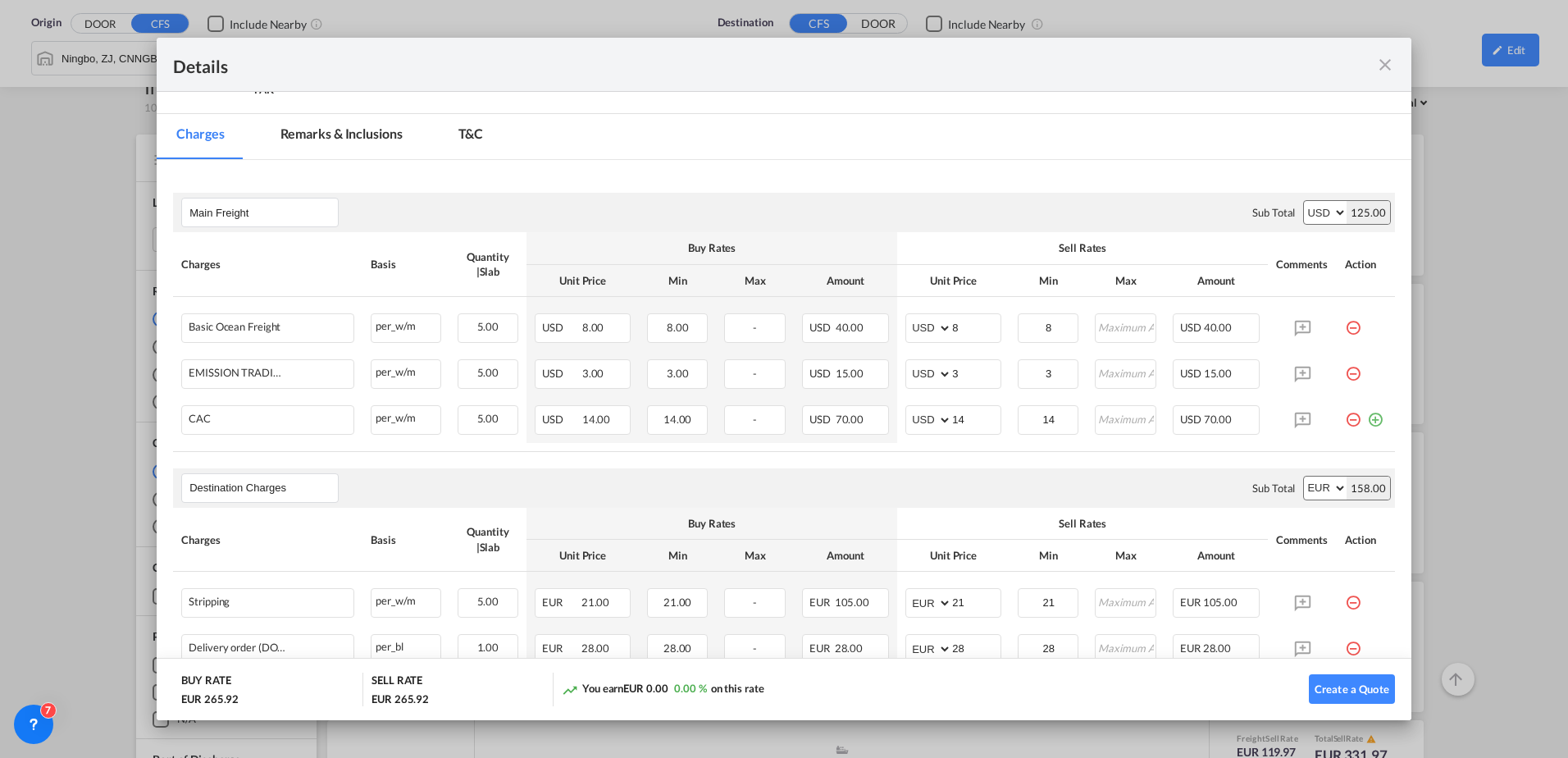
scroll to position [0, 0]
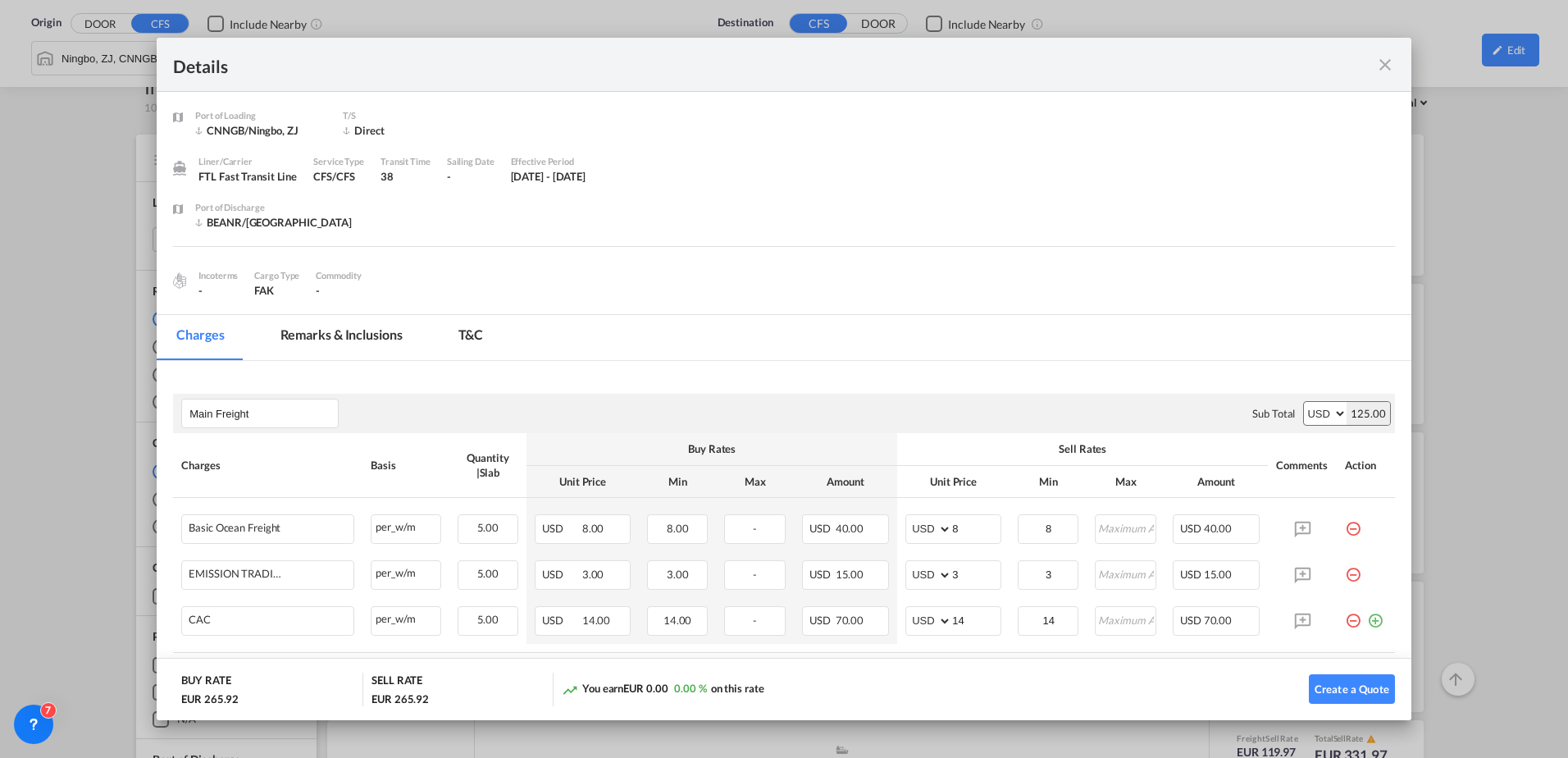
drag, startPoint x: 449, startPoint y: 327, endPoint x: 348, endPoint y: 325, distance: 101.0
click at [448, 327] on md-tab-item "T&C" at bounding box center [471, 337] width 65 height 45
click at [332, 326] on md-tab-item "Remarks & Inclusions" at bounding box center [341, 337] width 162 height 45
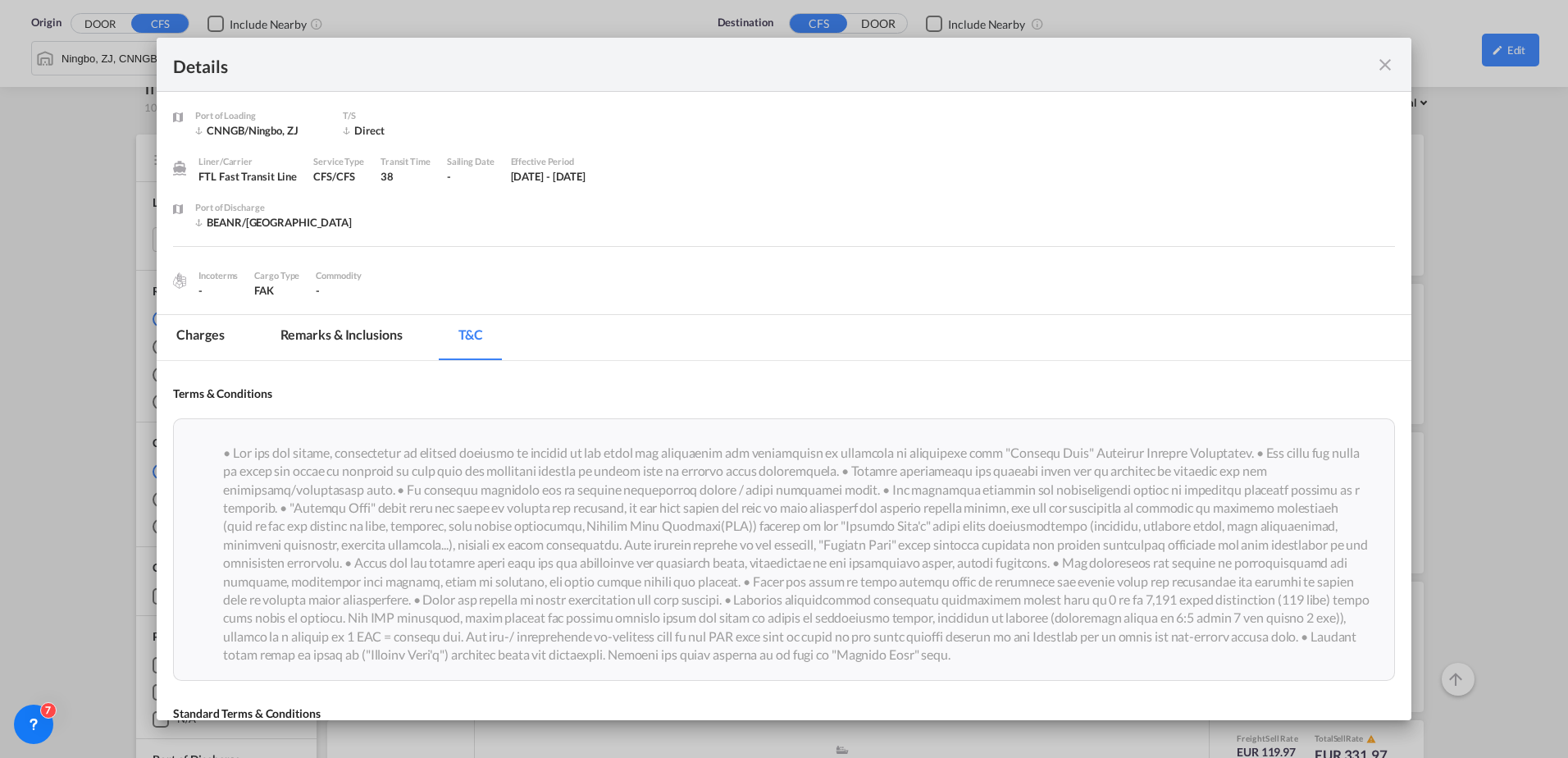
click at [356, 329] on md-tab-item "Remarks & Inclusions" at bounding box center [341, 337] width 162 height 45
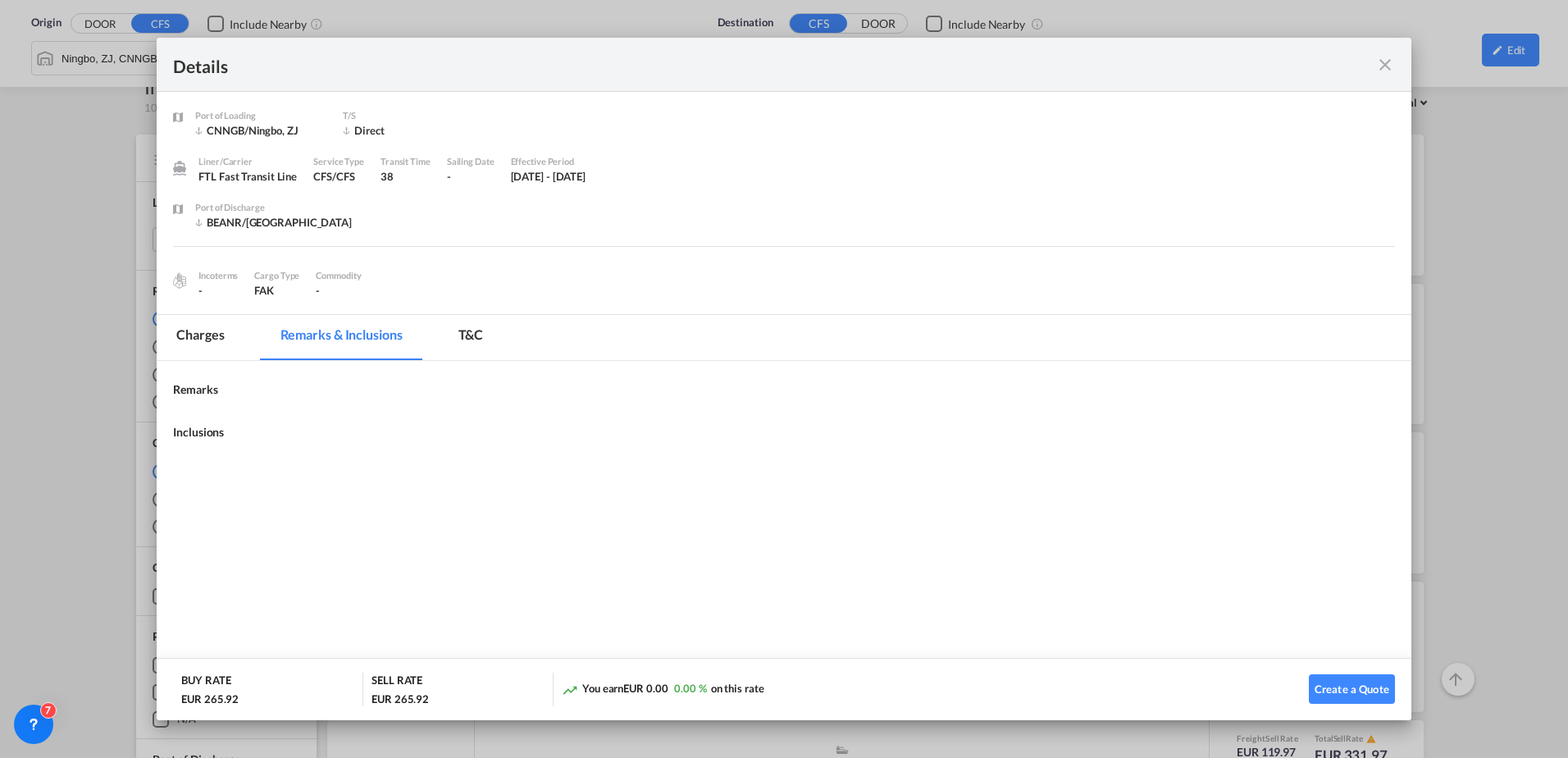
click at [476, 343] on md-tab-item "T&C" at bounding box center [471, 337] width 65 height 45
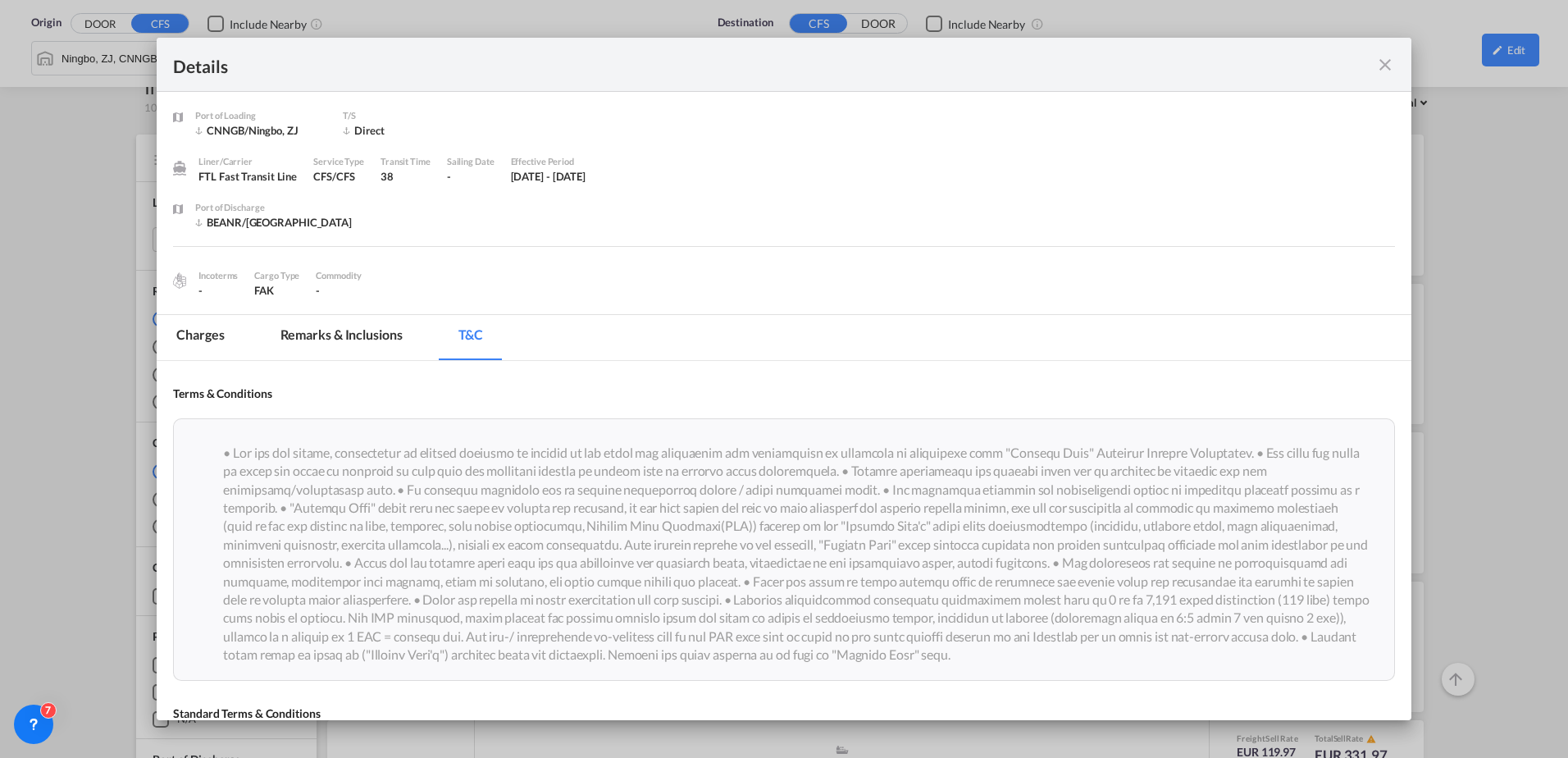
click at [187, 331] on md-tab-item "Charges" at bounding box center [200, 337] width 87 height 45
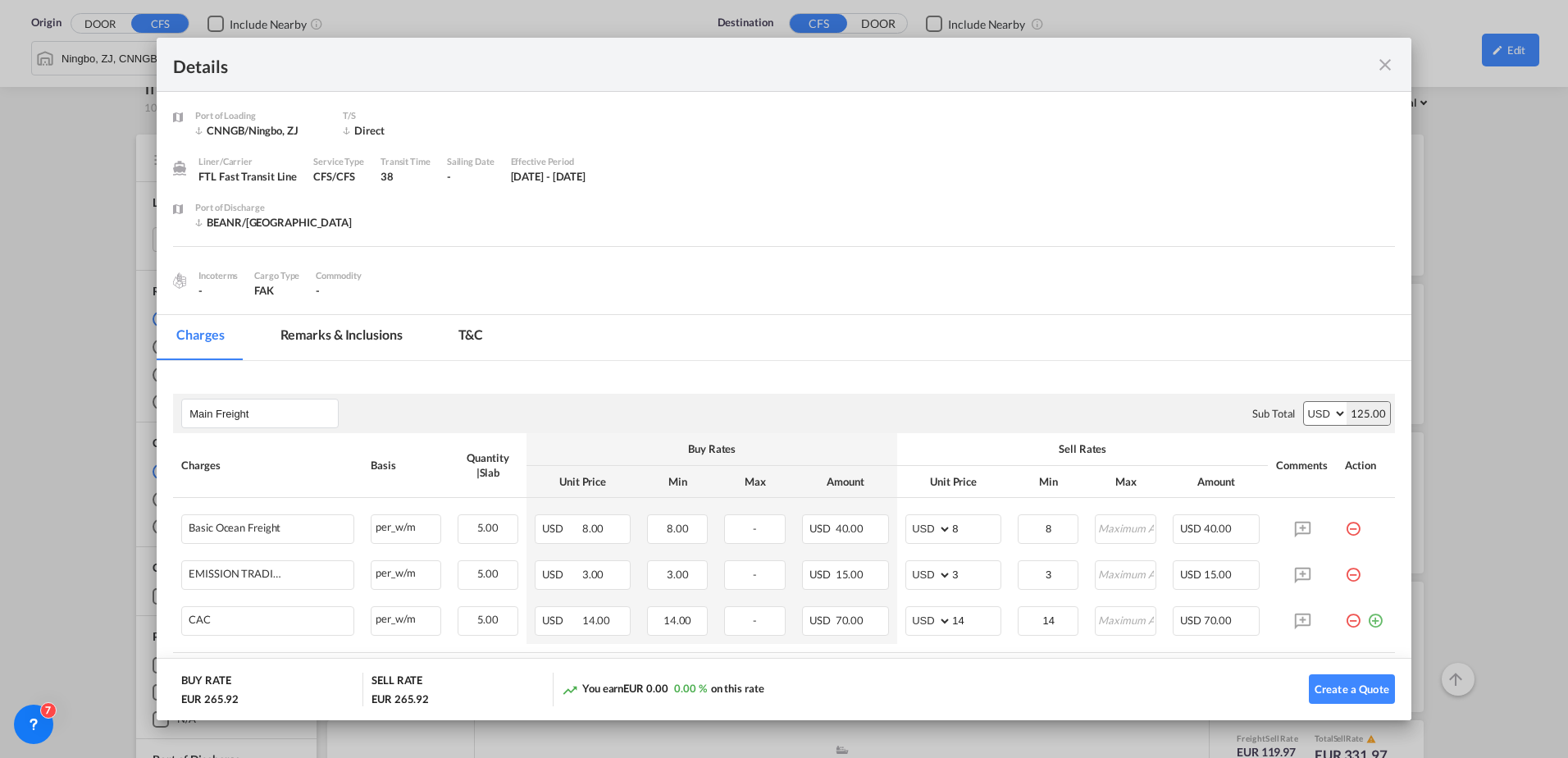
scroll to position [164, 0]
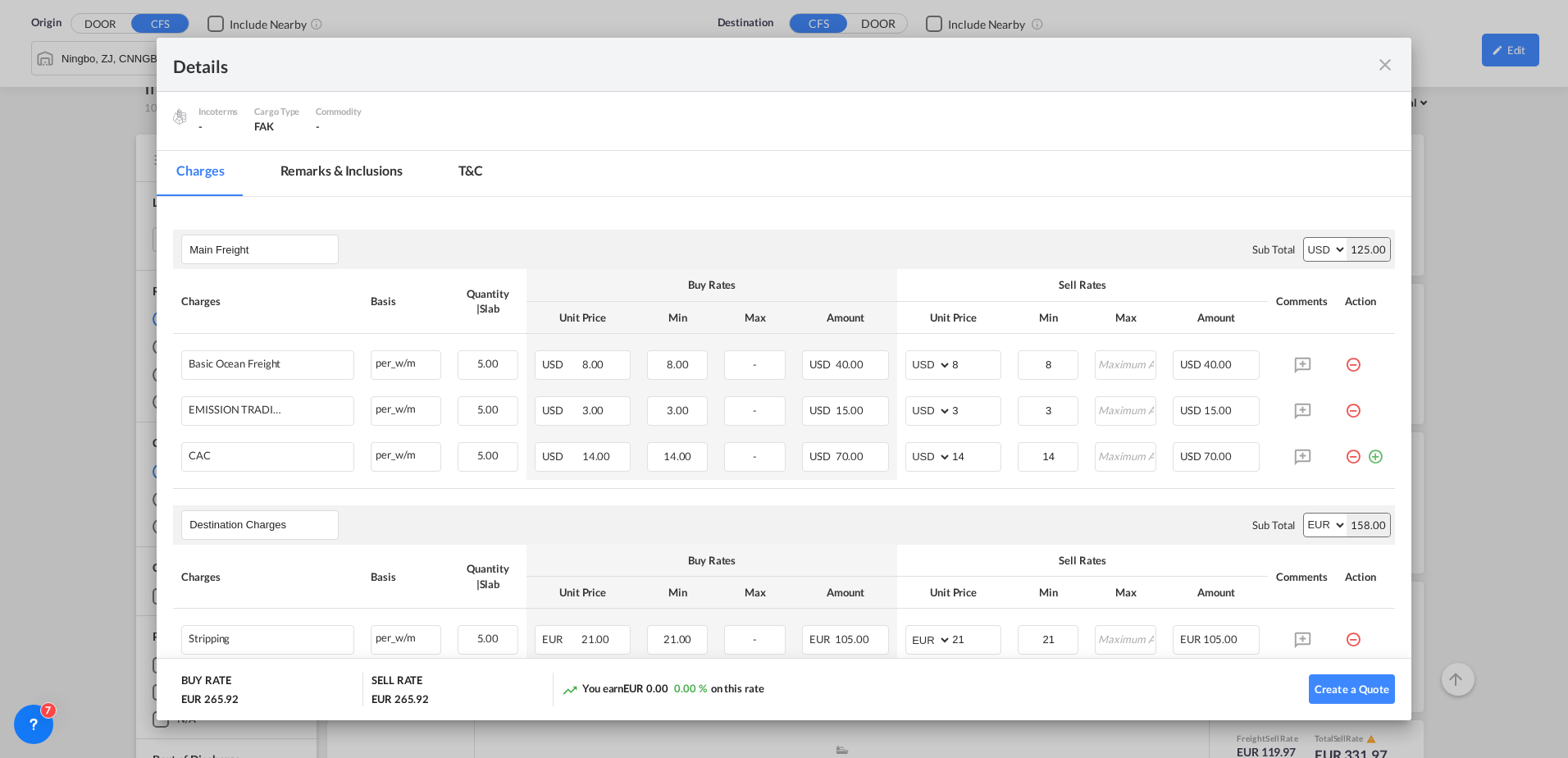
click at [1386, 61] on md-icon "icon-close fg-AAA8AD m-0 cursor" at bounding box center [1385, 65] width 19 height 19
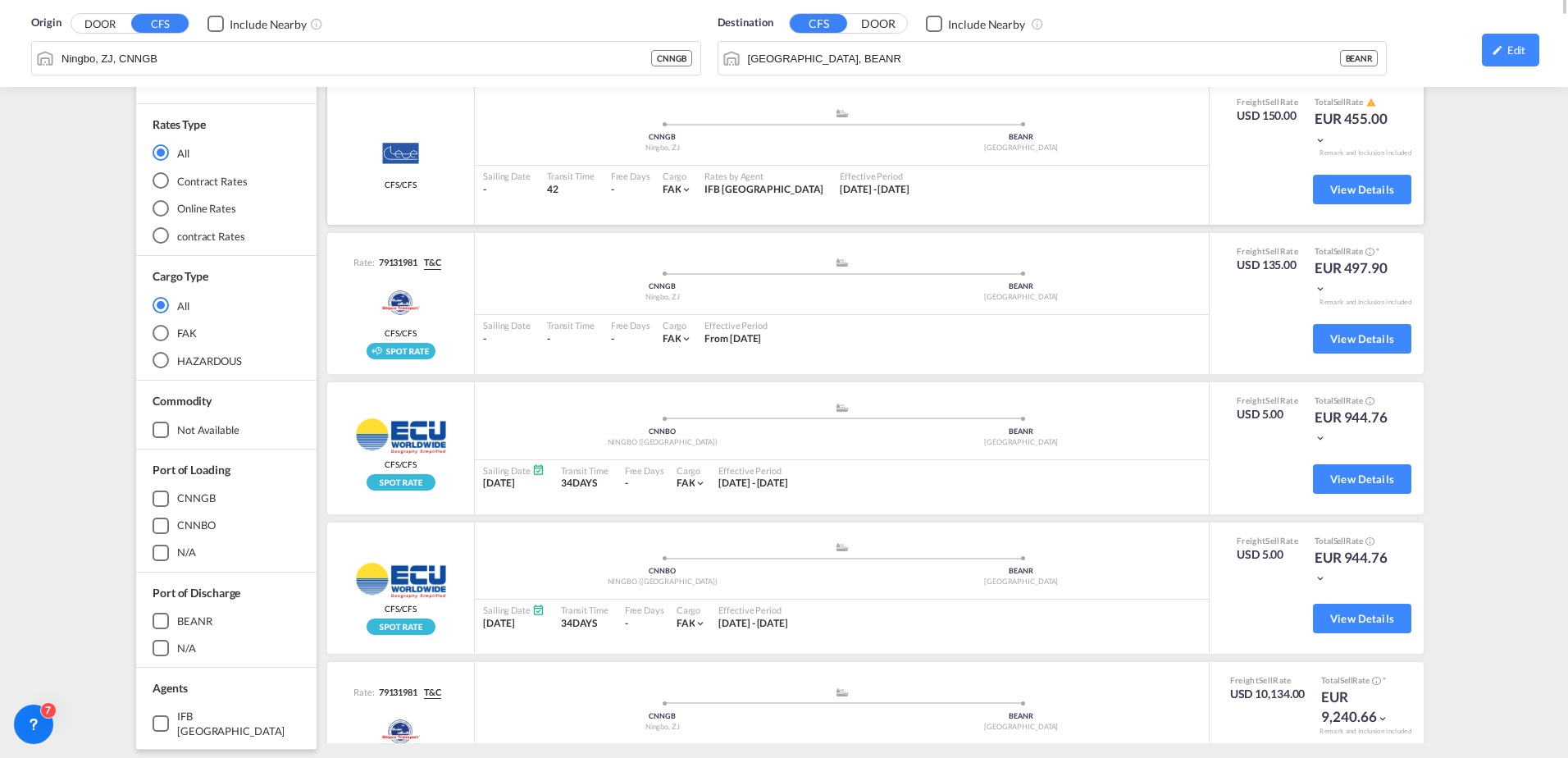
scroll to position [0, 0]
